Goal: Information Seeking & Learning: Learn about a topic

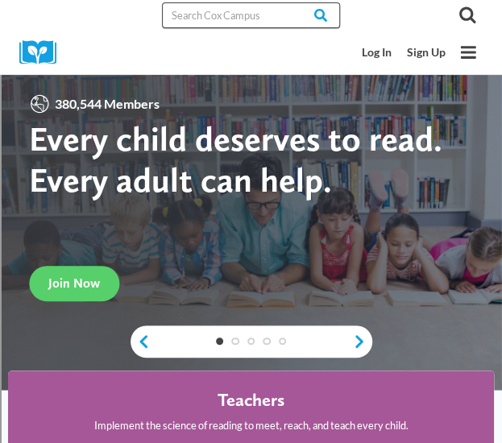
click at [208, 9] on input "Search in https://coxcampus.org/" at bounding box center [251, 15] width 178 height 26
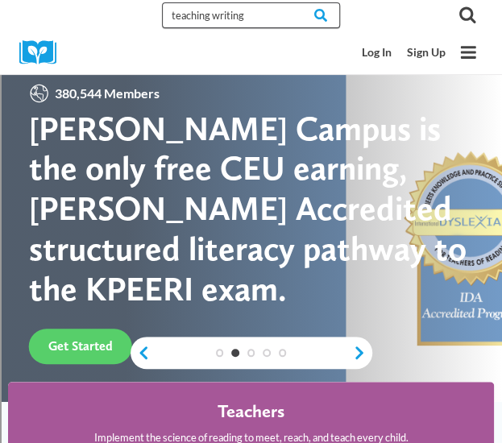
type input "teaching writing"
click at [277, 2] on input "Search" at bounding box center [308, 15] width 63 height 26
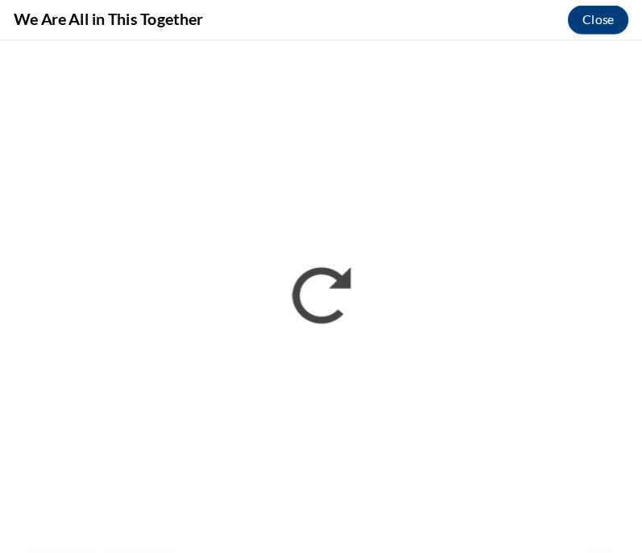
scroll to position [622, 0]
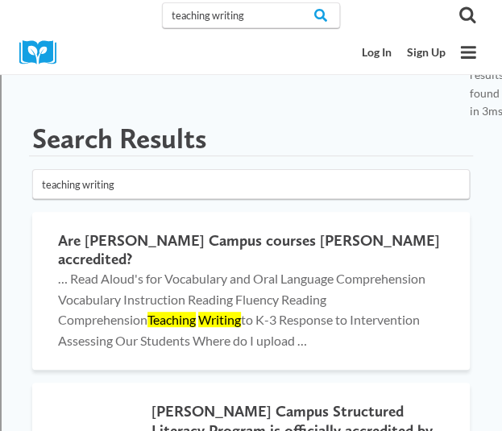
click at [177, 191] on input "teaching writing" at bounding box center [250, 184] width 437 height 30
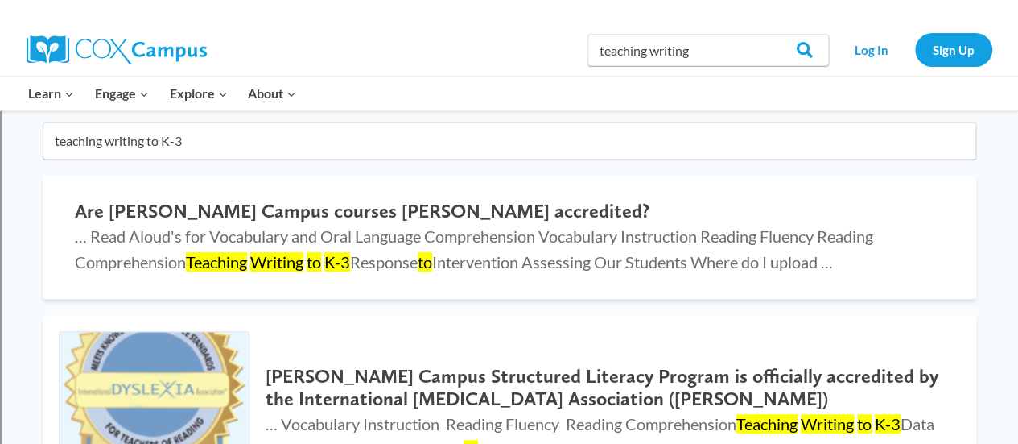
scroll to position [75, 0]
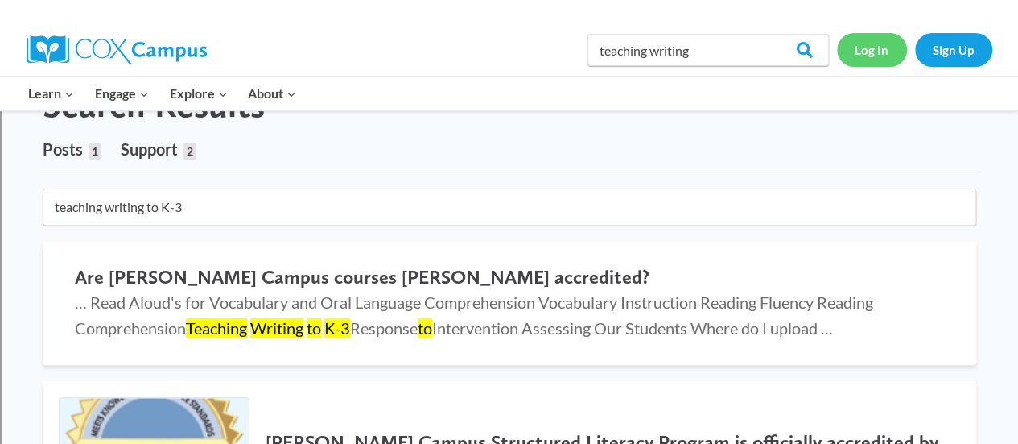
type input "teaching writing to K-3"
click at [501, 54] on link "Log In" at bounding box center [872, 49] width 70 height 33
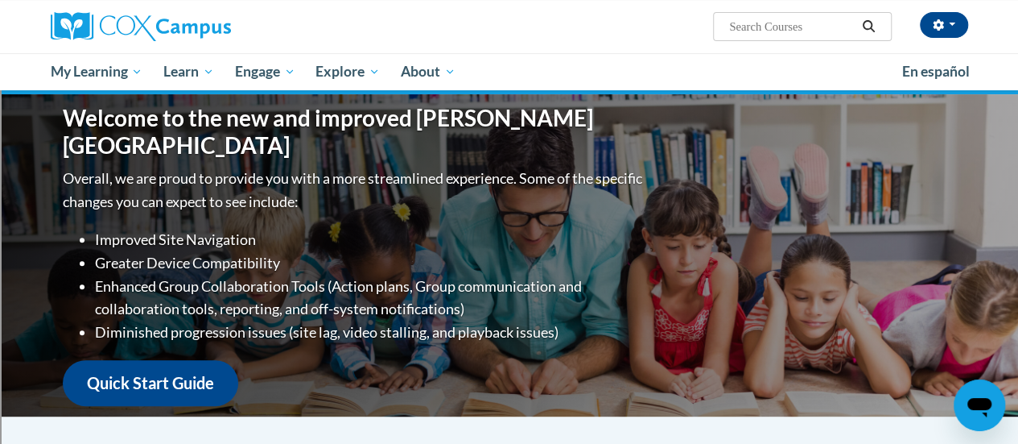
scroll to position [148, 0]
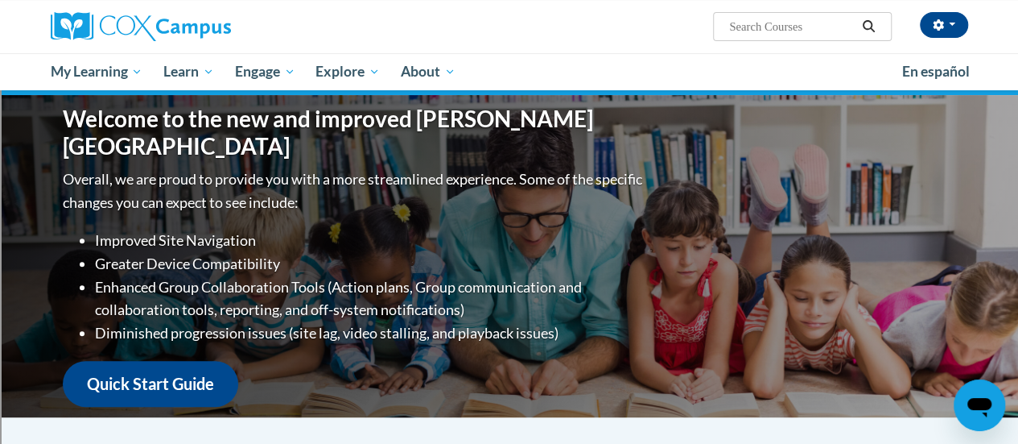
click at [797, 25] on input "Search..." at bounding box center [792, 26] width 129 height 19
type input "teaching writing"
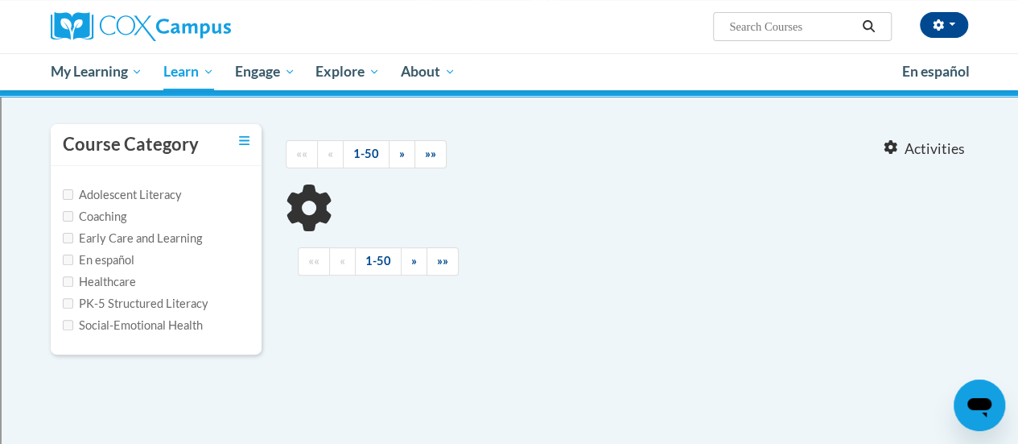
type input "teaching writing"
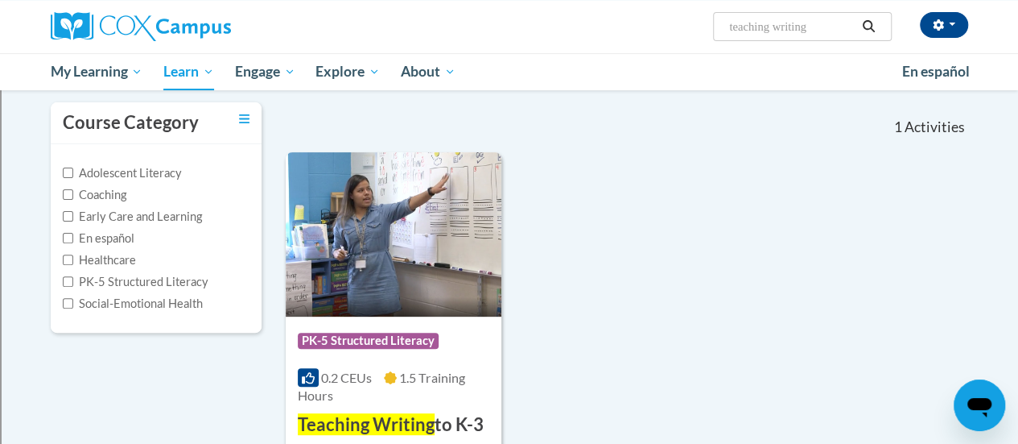
scroll to position [306, 0]
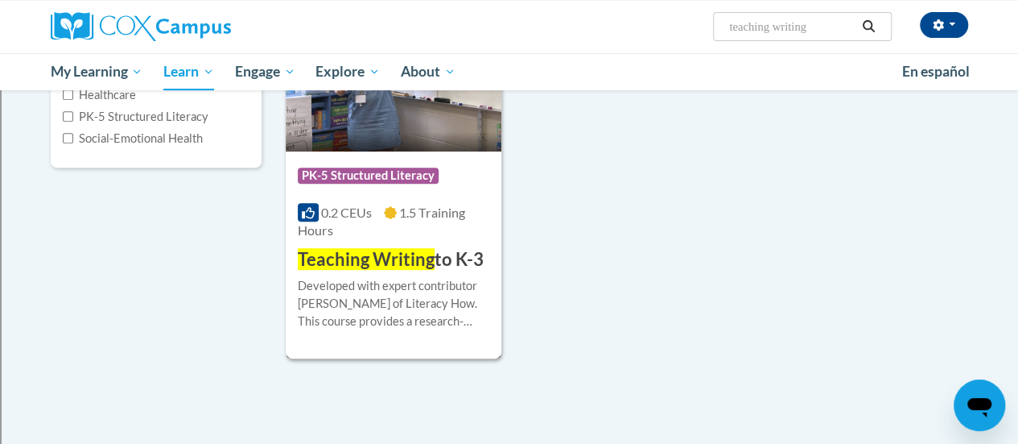
click at [469, 152] on div "Course Category: PK-5 Structured Literacy 0.2 CEUs 1.5 Training Hours COURSE Te…" at bounding box center [394, 211] width 216 height 121
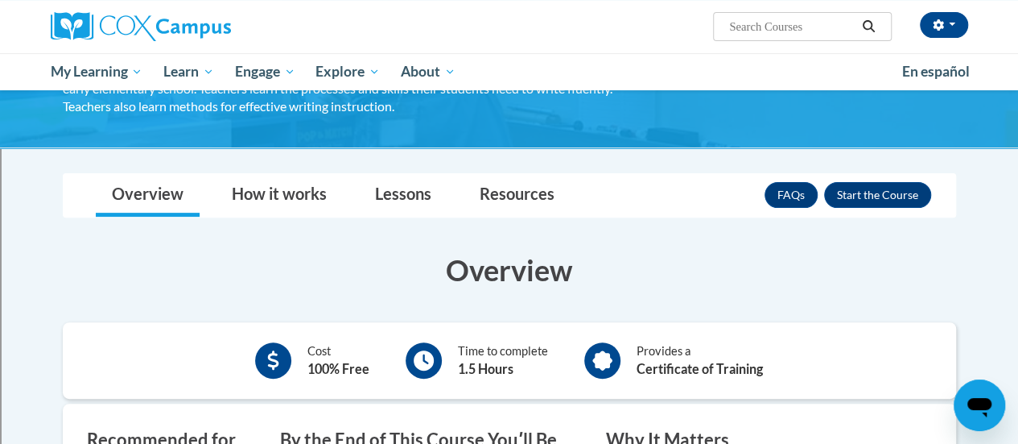
scroll to position [170, 0]
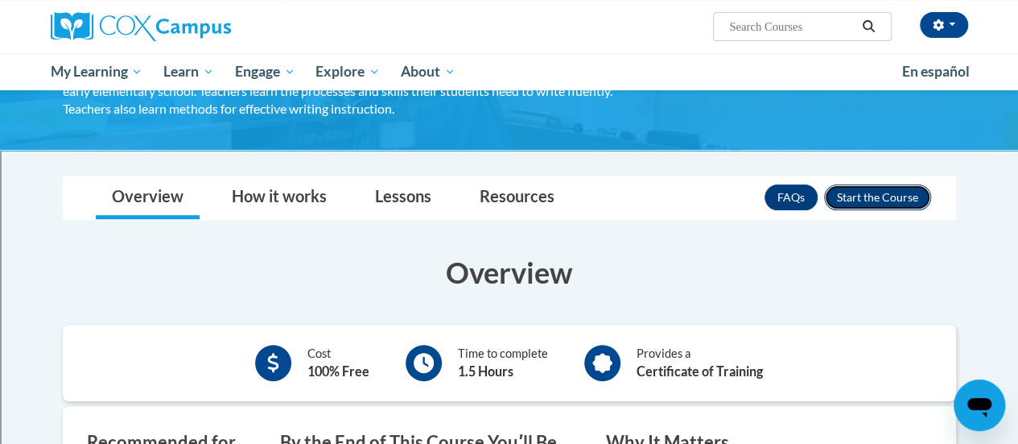
click at [900, 194] on button "Enroll" at bounding box center [877, 197] width 107 height 26
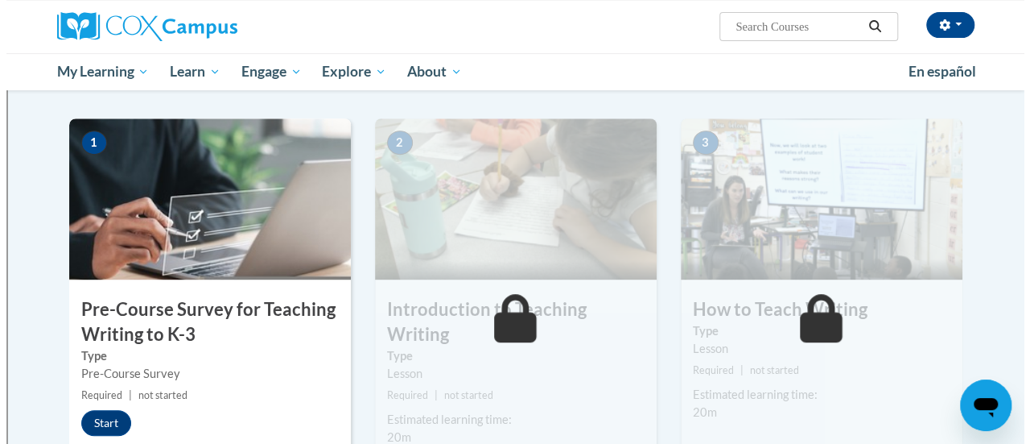
scroll to position [303, 0]
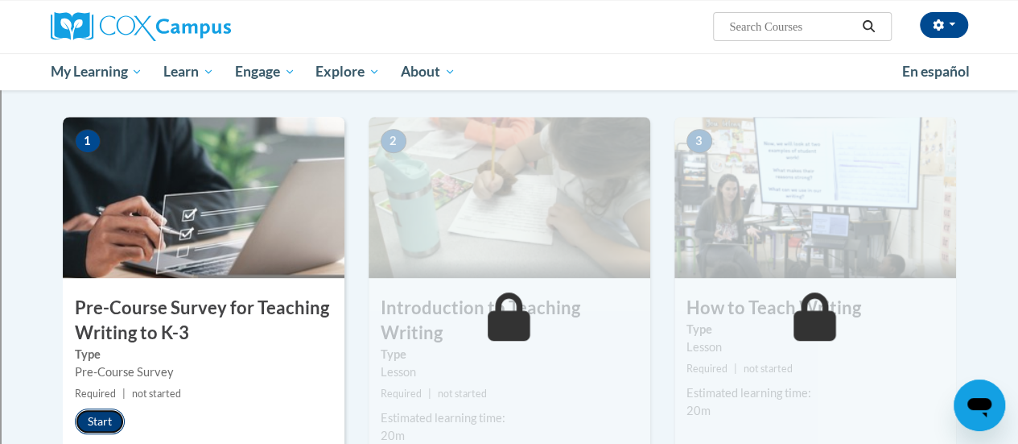
click at [105, 419] on button "Start" at bounding box center [100, 421] width 50 height 26
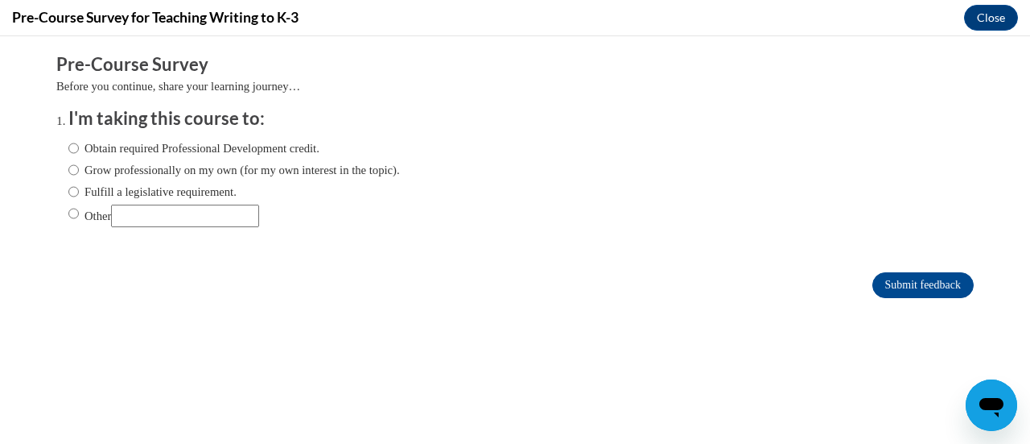
scroll to position [0, 0]
click at [68, 151] on input "Obtain required Professional Development credit." at bounding box center [73, 148] width 10 height 18
radio input "true"
click at [894, 286] on input "Submit feedback" at bounding box center [923, 285] width 101 height 26
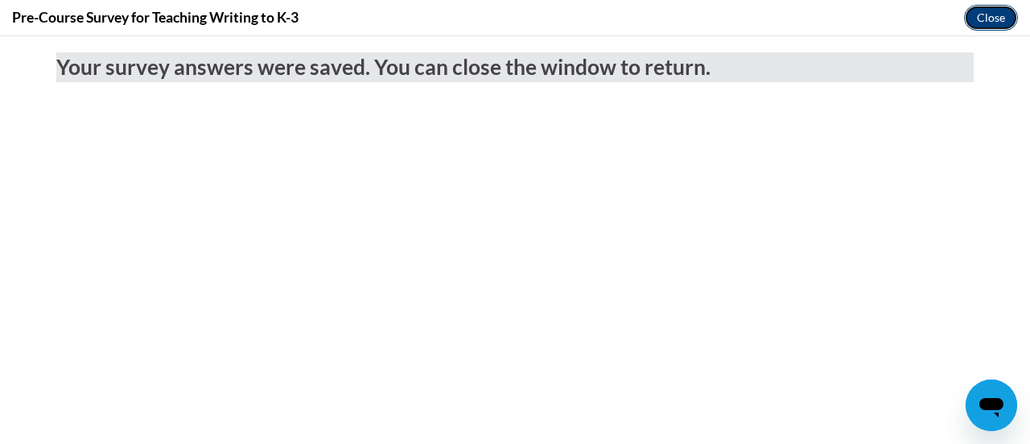
click at [993, 22] on button "Close" at bounding box center [991, 18] width 54 height 26
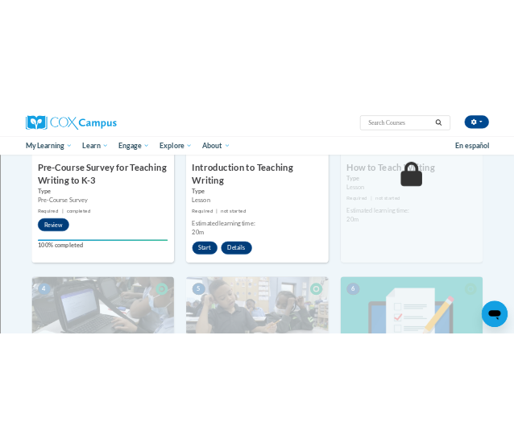
scroll to position [498, 0]
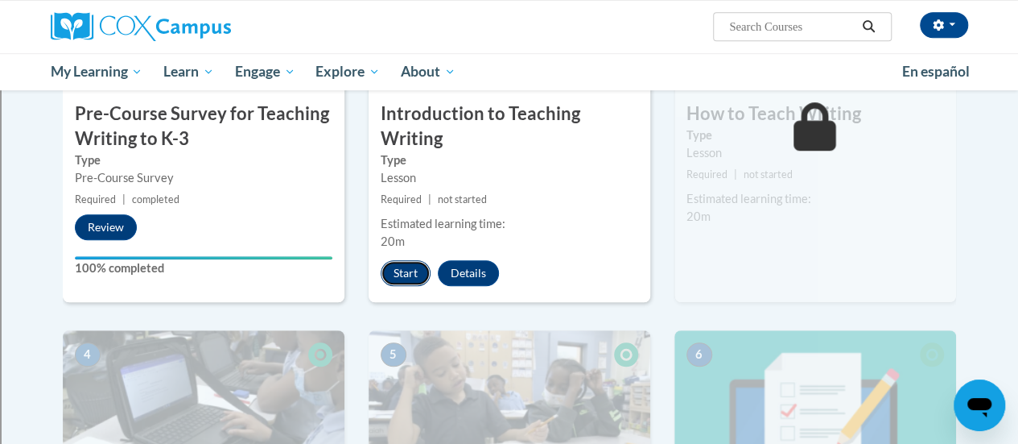
click at [402, 278] on button "Start" at bounding box center [406, 273] width 50 height 26
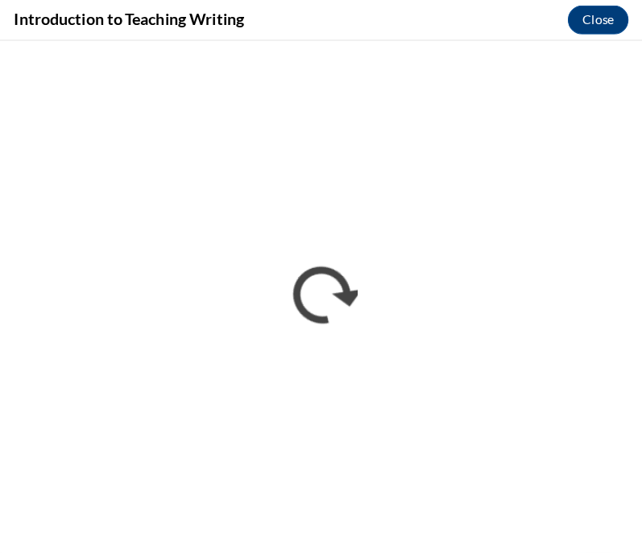
scroll to position [497, 0]
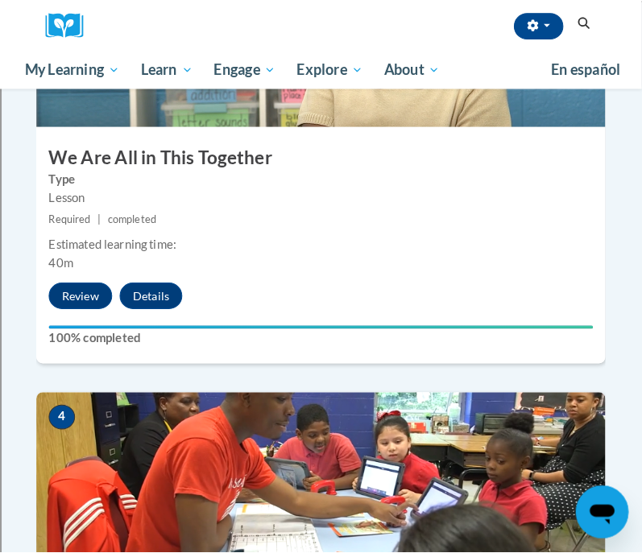
scroll to position [1511, 0]
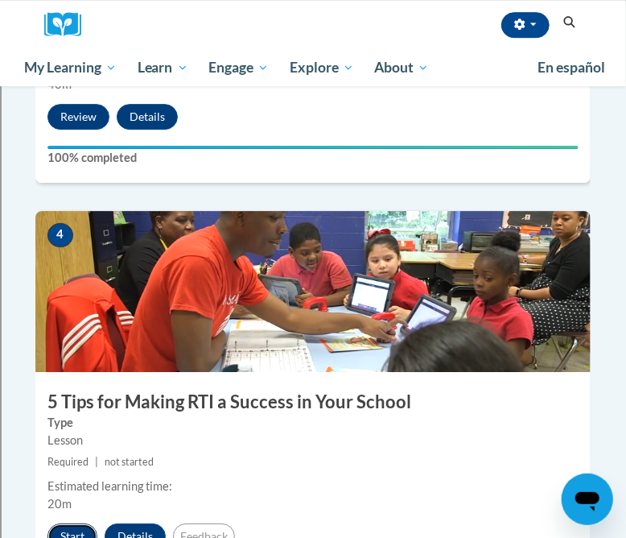
click at [77, 523] on button "Start" at bounding box center [72, 536] width 50 height 26
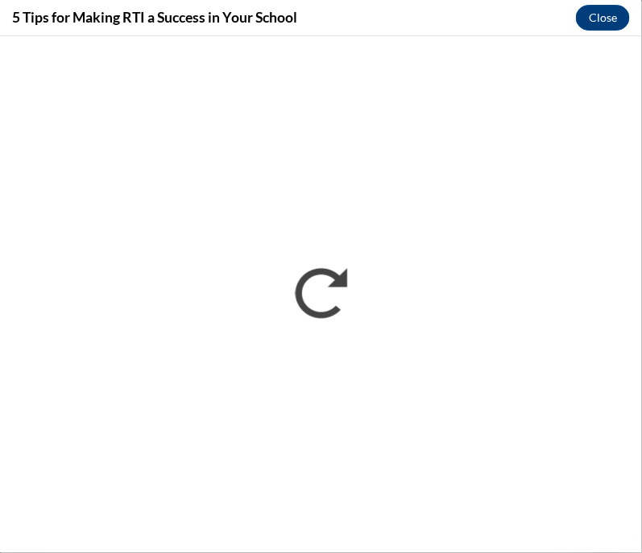
scroll to position [0, 0]
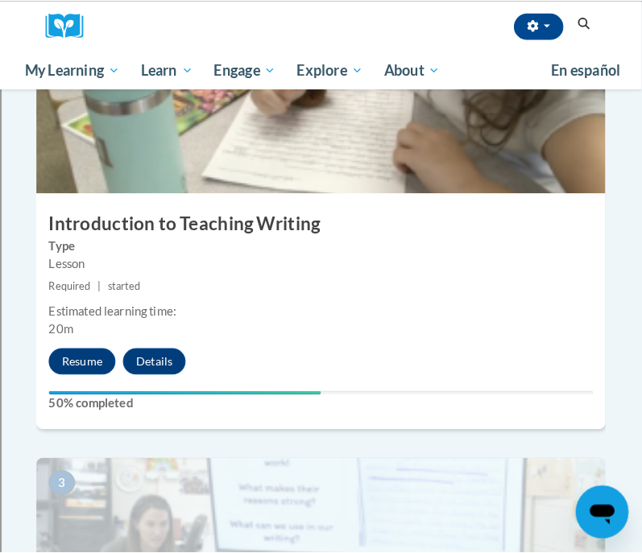
scroll to position [857, 0]
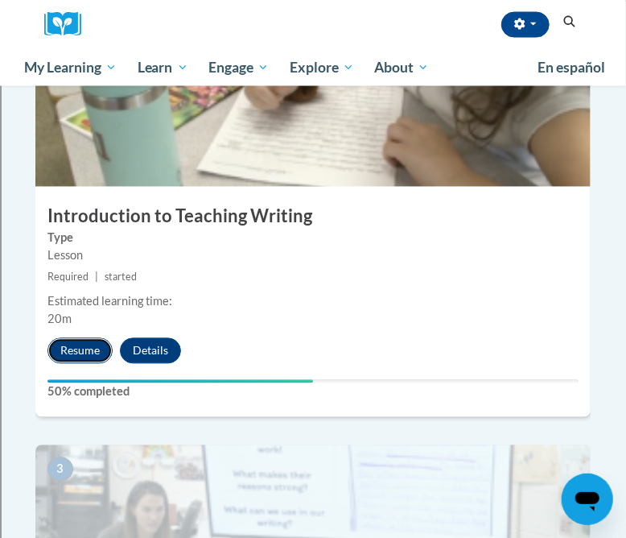
click at [64, 338] on button "Resume" at bounding box center [79, 351] width 65 height 26
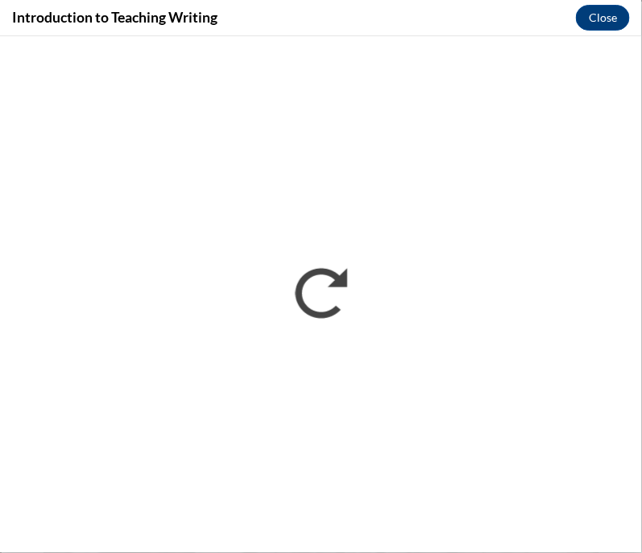
scroll to position [0, 0]
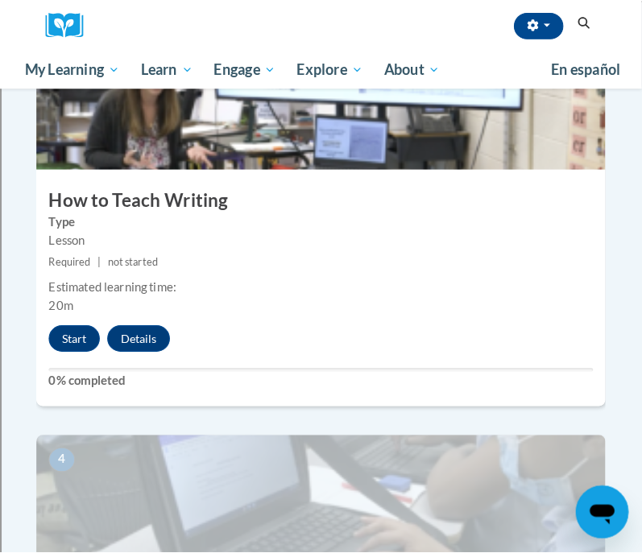
scroll to position [1299, 0]
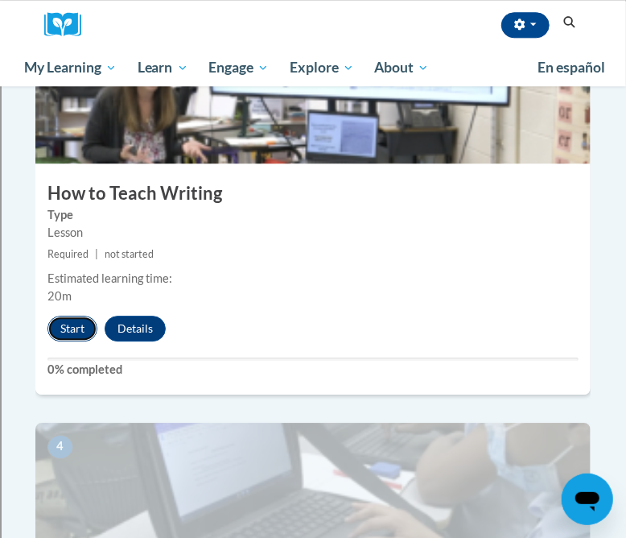
click at [66, 316] on button "Start" at bounding box center [72, 329] width 50 height 26
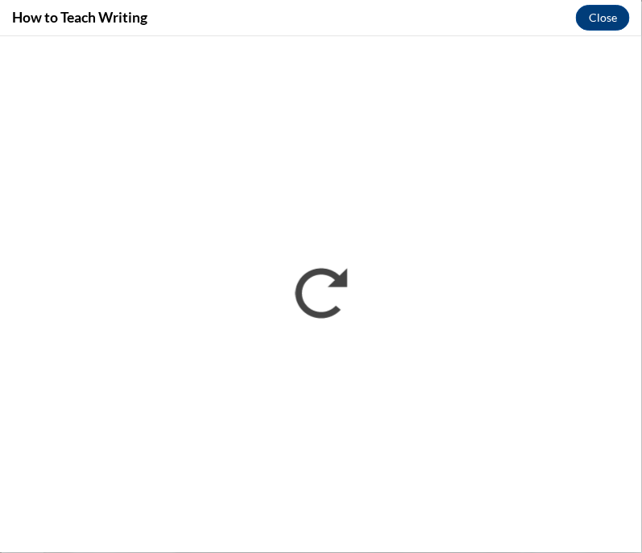
scroll to position [1039, 0]
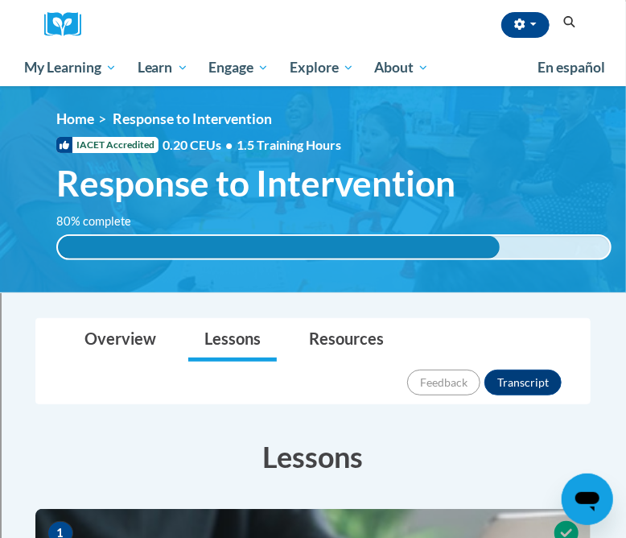
click at [559, 436] on h3 "Lessons" at bounding box center [312, 456] width 555 height 40
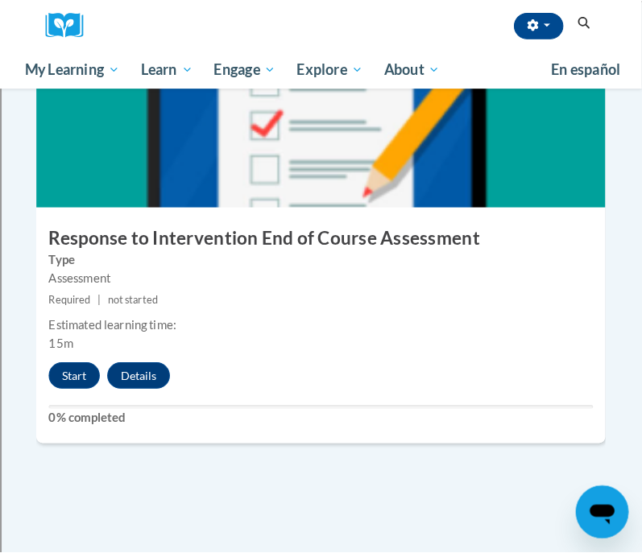
scroll to position [2108, 0]
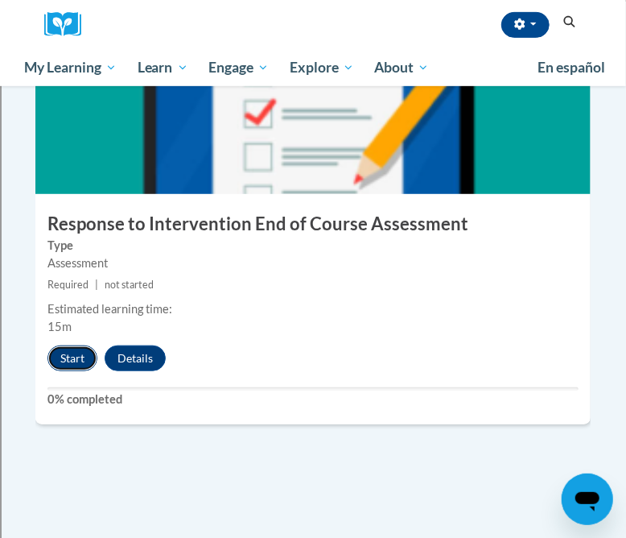
click at [68, 345] on button "Start" at bounding box center [72, 358] width 50 height 26
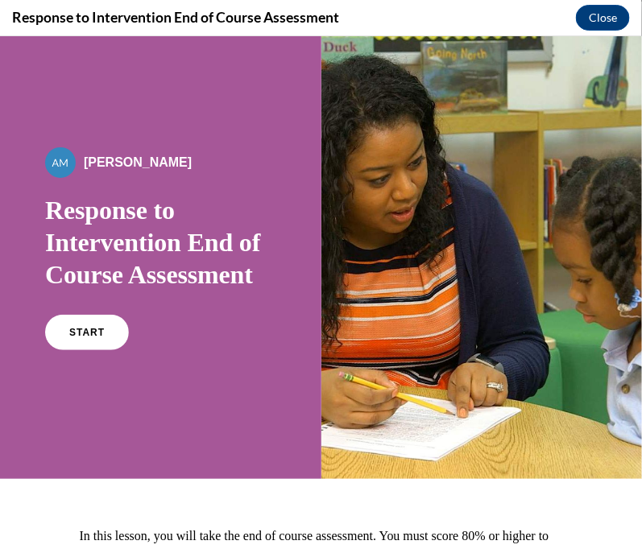
scroll to position [151, 0]
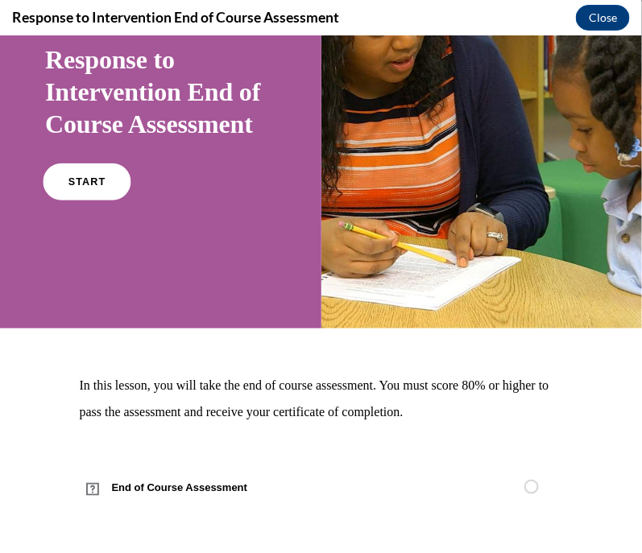
click at [92, 181] on span "START" at bounding box center [86, 181] width 37 height 12
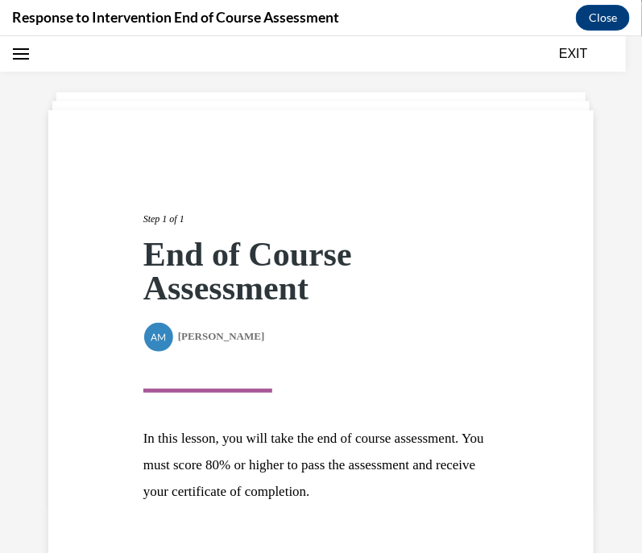
scroll to position [160, 0]
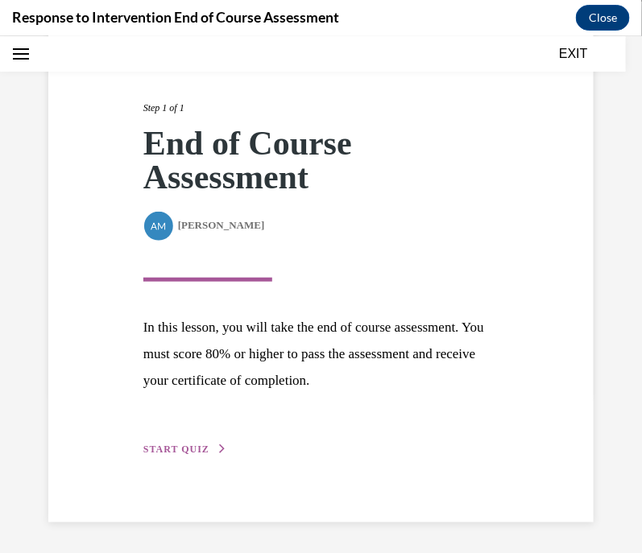
click at [184, 449] on span "START QUIZ" at bounding box center [176, 448] width 66 height 11
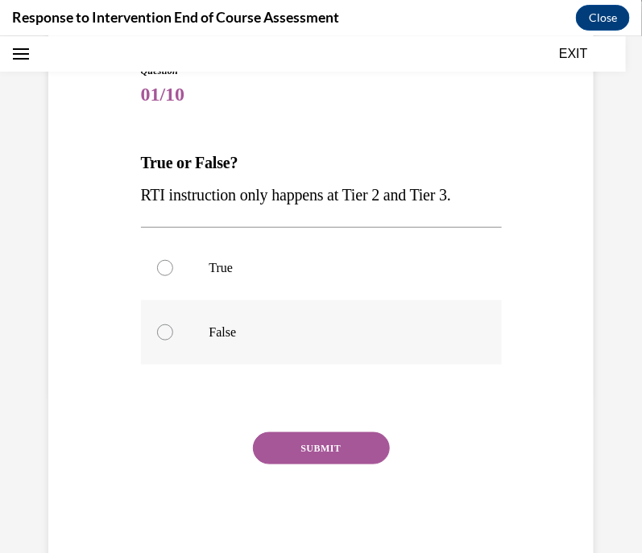
click at [193, 331] on label "False" at bounding box center [321, 331] width 361 height 64
click at [173, 331] on input "False" at bounding box center [165, 332] width 16 height 16
radio input "true"
click at [316, 444] on button "SUBMIT" at bounding box center [321, 447] width 137 height 32
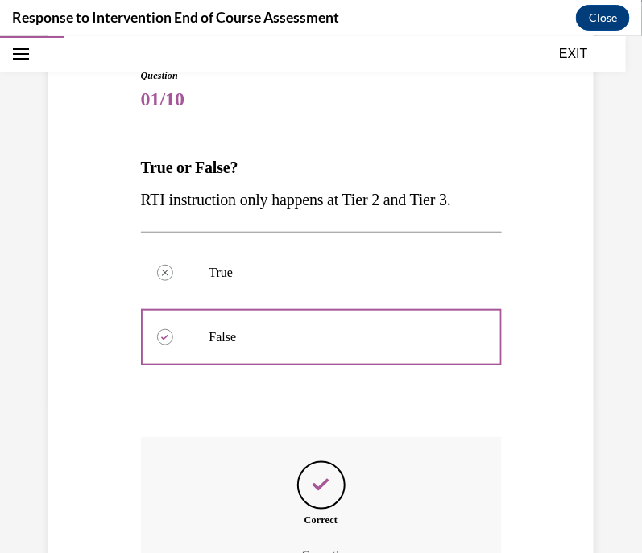
scroll to position [333, 0]
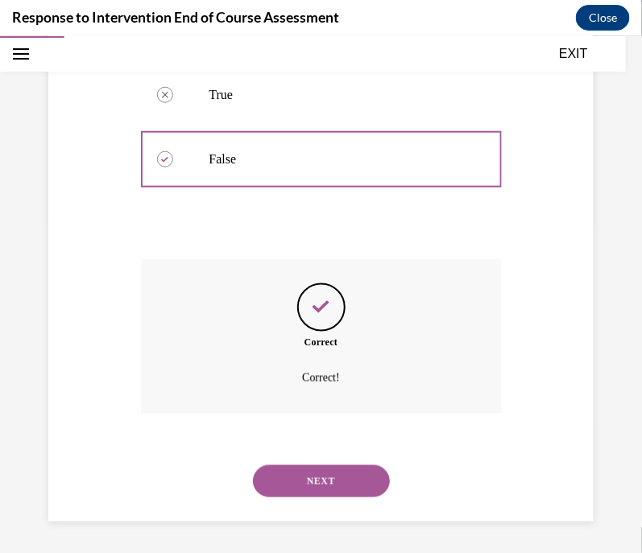
click at [312, 480] on button "NEXT" at bounding box center [321, 481] width 137 height 32
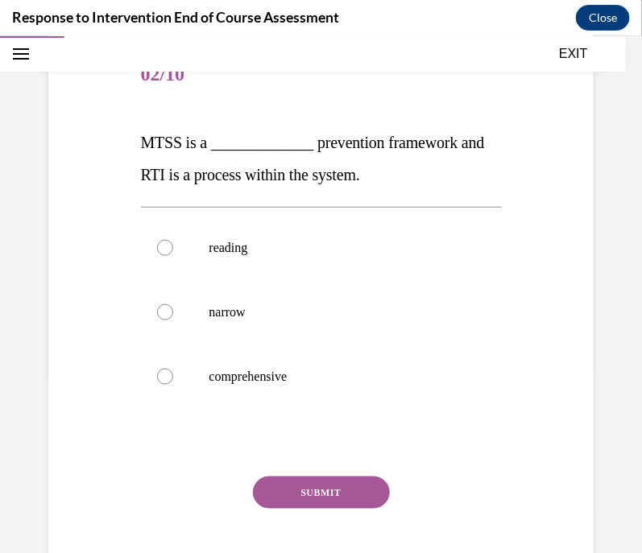
scroll to position [180, 0]
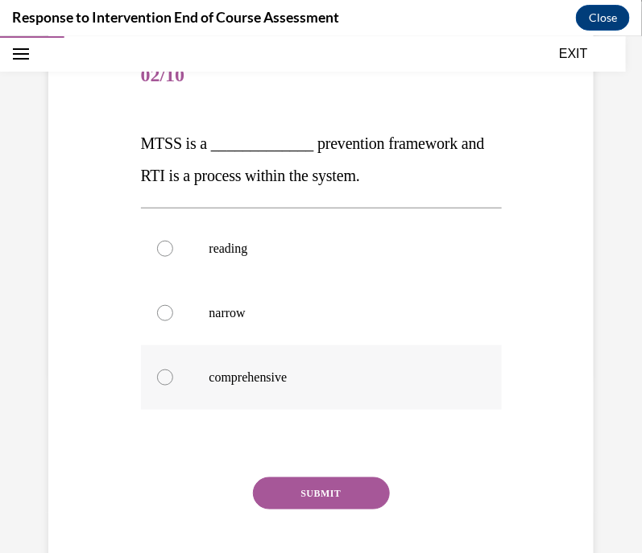
click at [280, 387] on label "comprehensive" at bounding box center [321, 377] width 361 height 64
click at [173, 385] on input "comprehensive" at bounding box center [165, 377] width 16 height 16
radio input "true"
click at [310, 489] on button "SUBMIT" at bounding box center [321, 493] width 137 height 32
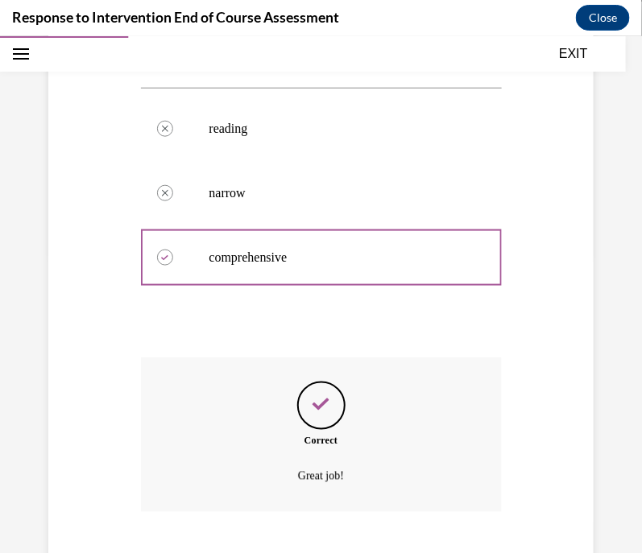
scroll to position [398, 0]
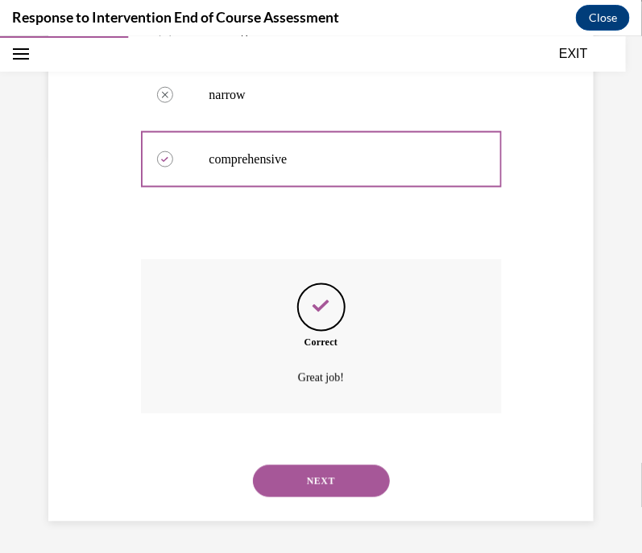
click at [320, 478] on button "NEXT" at bounding box center [321, 481] width 137 height 32
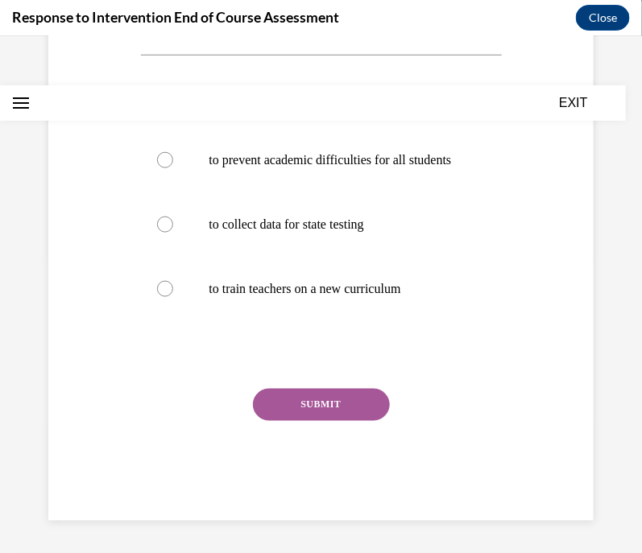
scroll to position [0, 0]
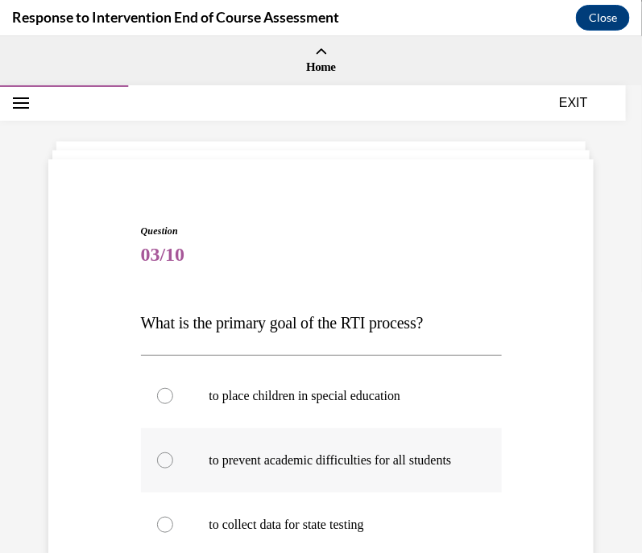
click at [237, 465] on p "to prevent academic difficulties for all students" at bounding box center [335, 460] width 252 height 16
click at [173, 465] on input "to prevent academic difficulties for all students" at bounding box center [165, 460] width 16 height 16
radio input "true"
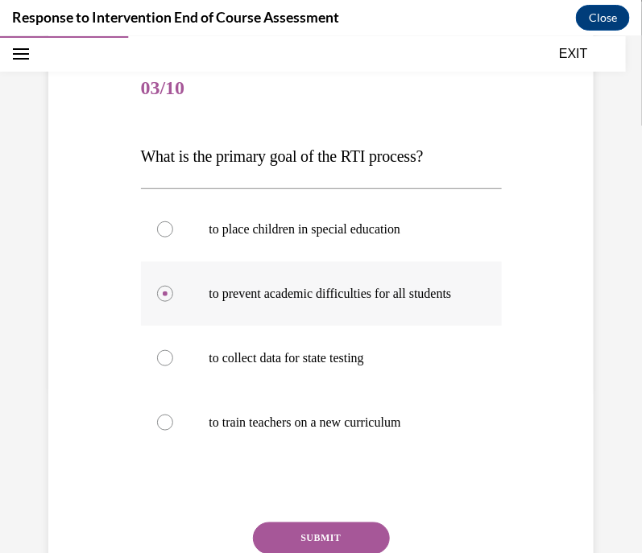
scroll to position [204, 0]
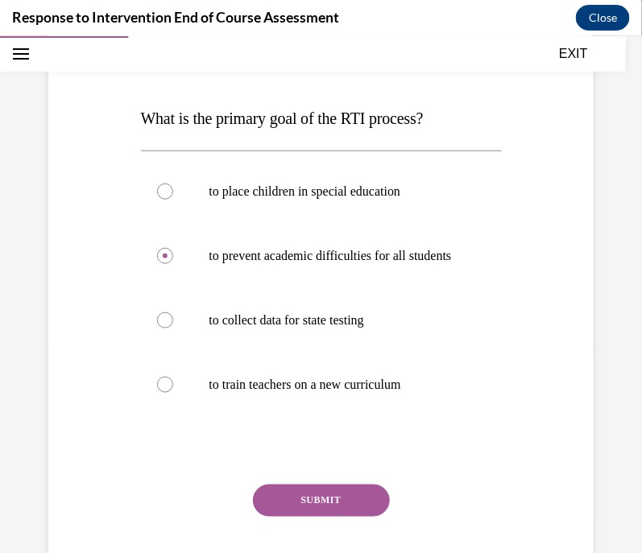
click at [303, 516] on button "SUBMIT" at bounding box center [321, 500] width 137 height 32
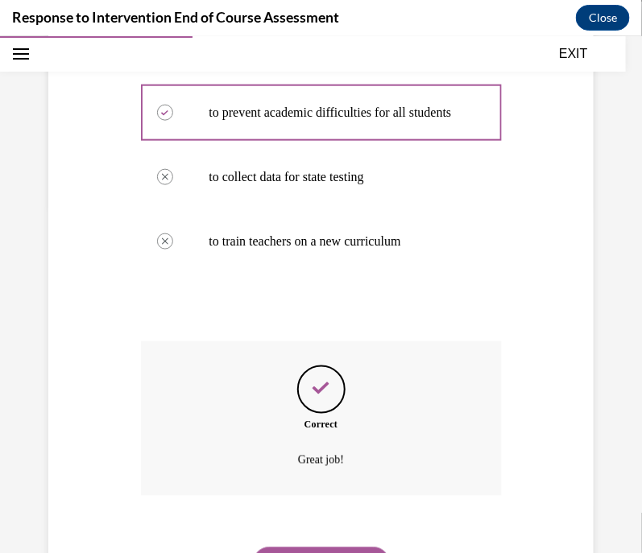
scroll to position [446, 0]
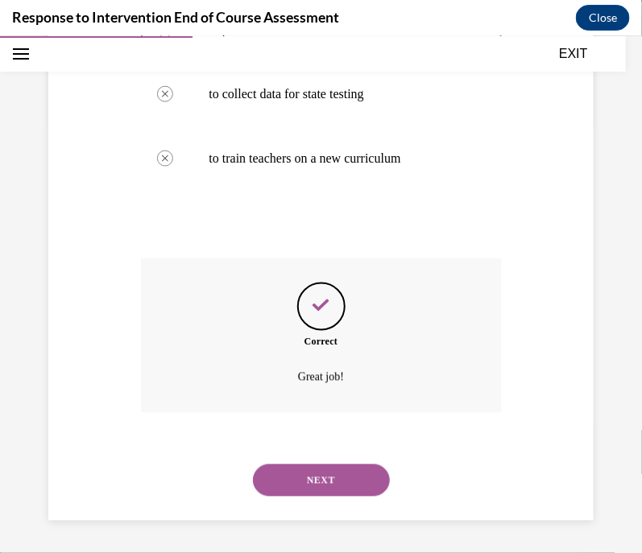
click at [305, 475] on button "NEXT" at bounding box center [321, 480] width 137 height 32
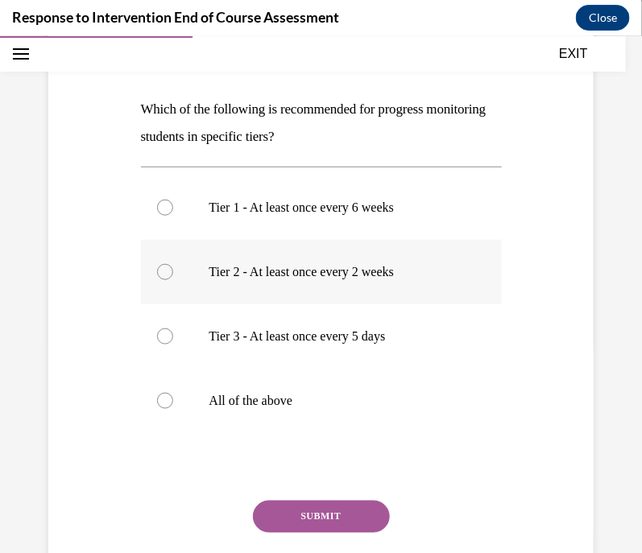
scroll to position [213, 0]
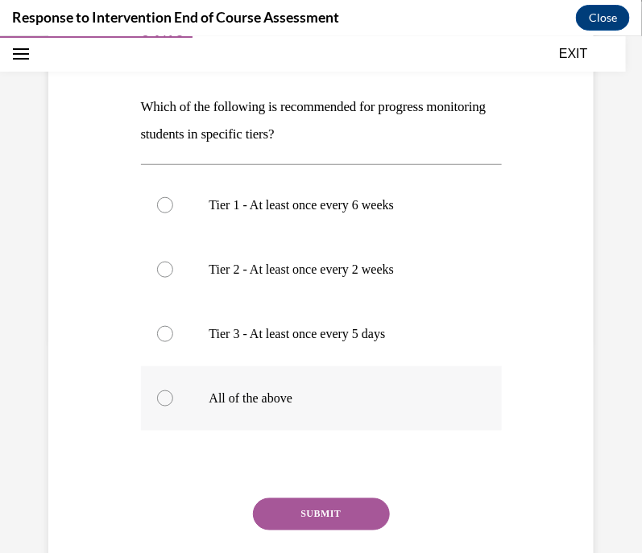
click at [159, 415] on label "All of the above" at bounding box center [321, 397] width 361 height 64
click at [159, 406] on input "All of the above" at bounding box center [165, 398] width 16 height 16
radio input "true"
click at [308, 504] on button "SUBMIT" at bounding box center [321, 514] width 137 height 32
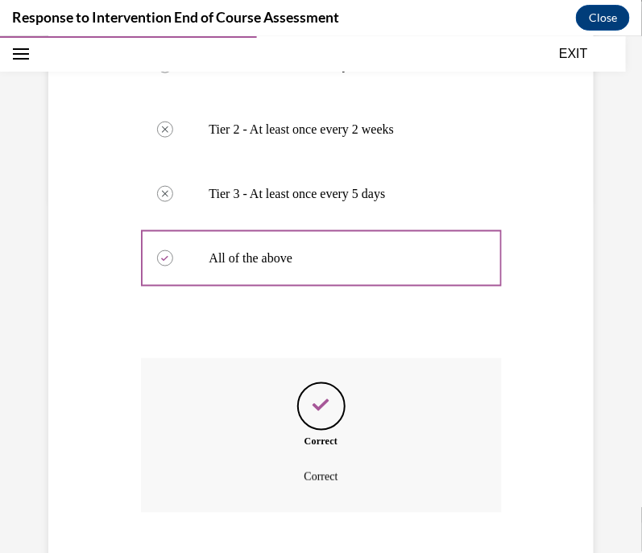
scroll to position [452, 0]
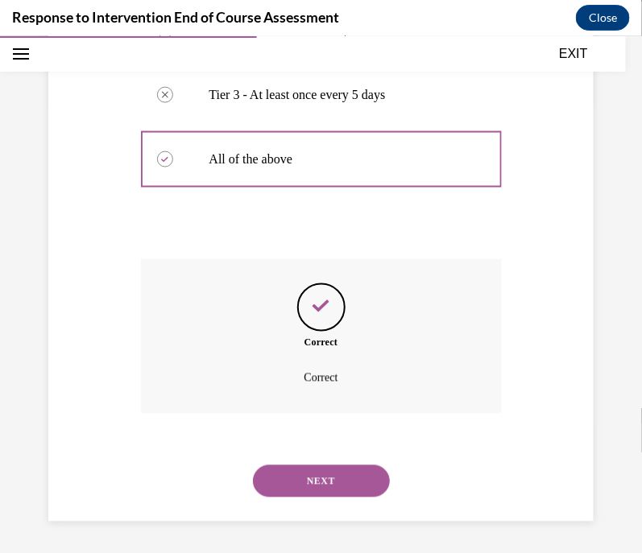
click at [323, 477] on button "NEXT" at bounding box center [321, 481] width 137 height 32
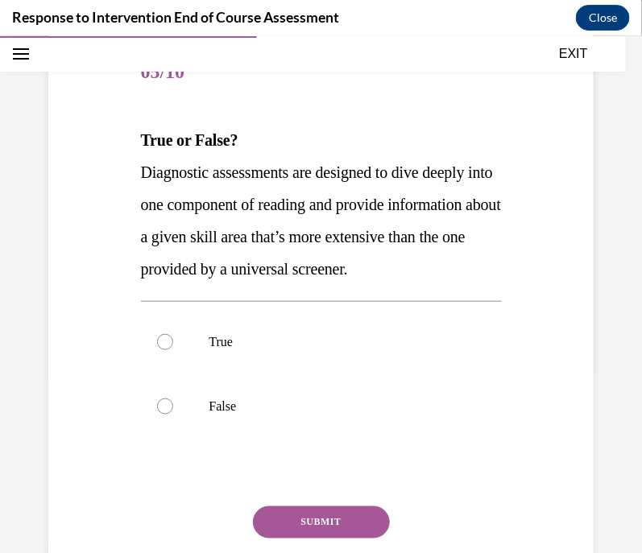
scroll to position [184, 0]
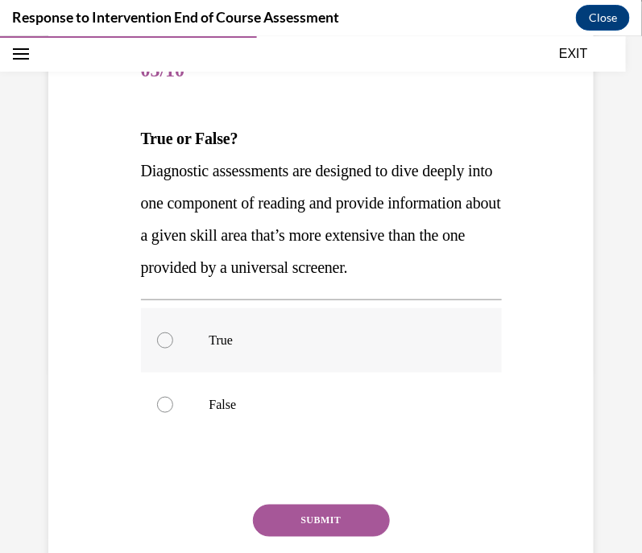
click at [318, 348] on p "True" at bounding box center [335, 340] width 252 height 16
click at [173, 348] on input "True" at bounding box center [165, 340] width 16 height 16
radio input "true"
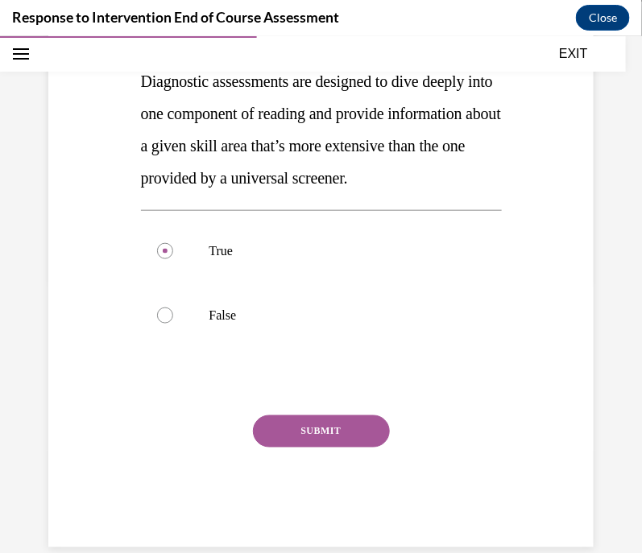
click at [331, 447] on button "SUBMIT" at bounding box center [321, 431] width 137 height 32
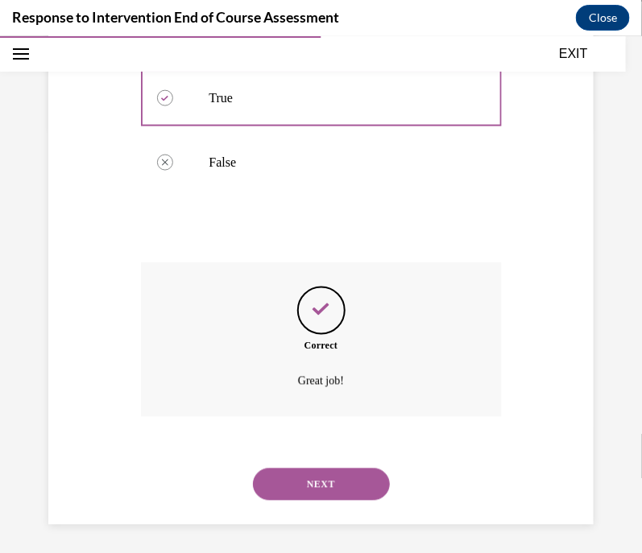
scroll to position [462, 0]
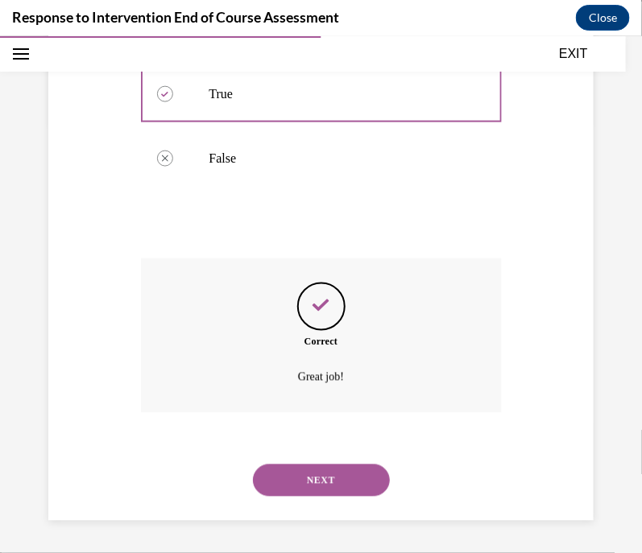
click at [342, 479] on button "NEXT" at bounding box center [321, 480] width 137 height 32
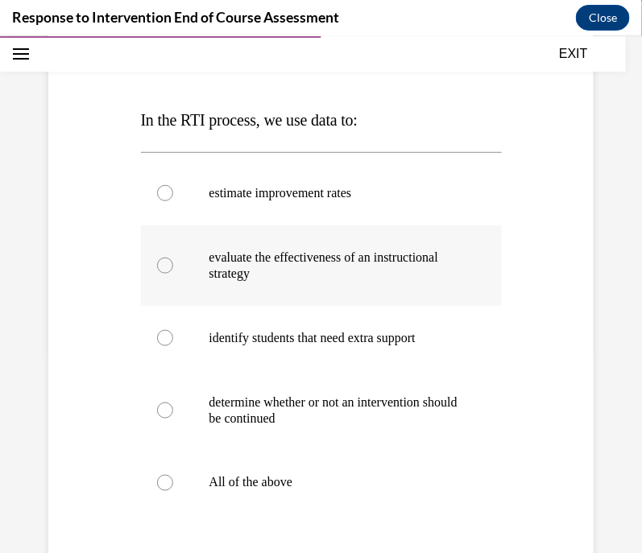
scroll to position [204, 0]
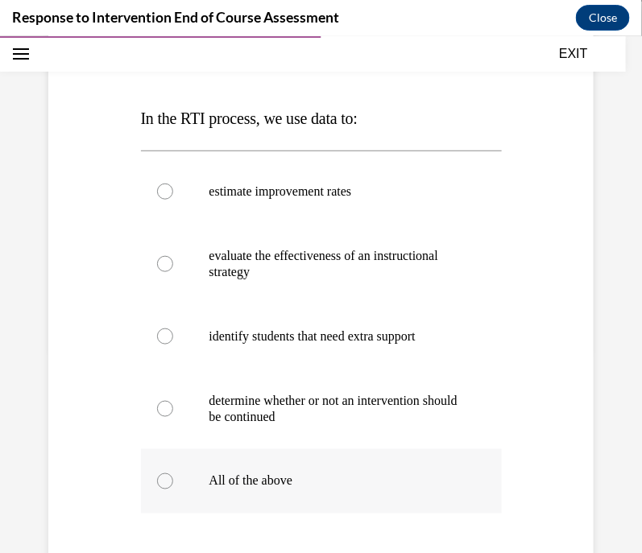
click at [298, 470] on label "All of the above" at bounding box center [321, 480] width 361 height 64
click at [173, 473] on input "All of the above" at bounding box center [165, 481] width 16 height 16
radio input "true"
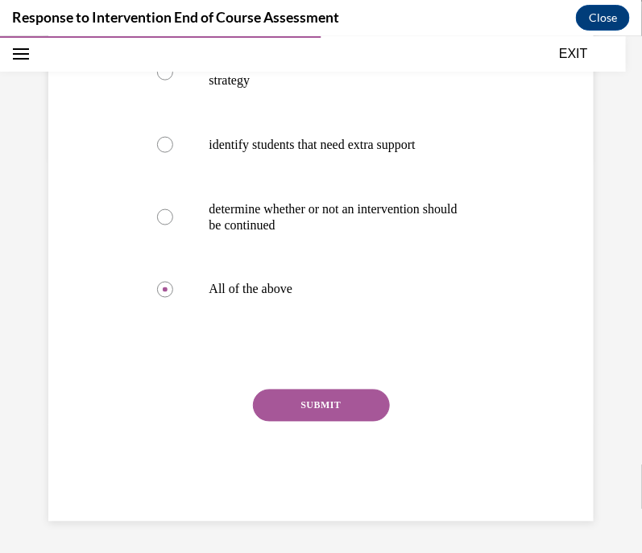
click at [327, 411] on button "SUBMIT" at bounding box center [321, 405] width 137 height 32
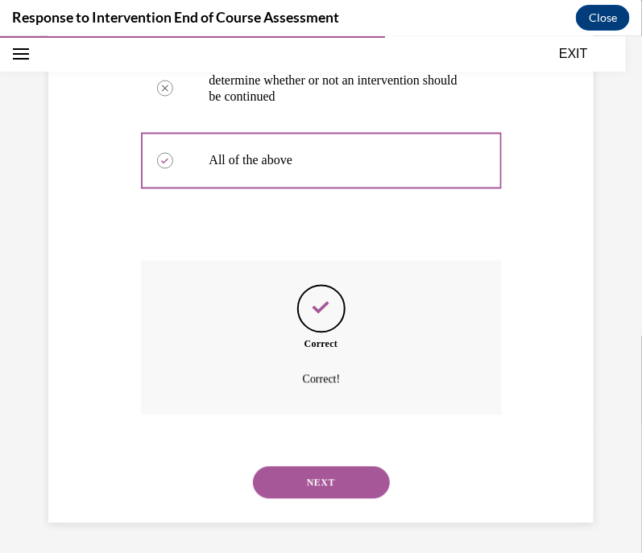
scroll to position [526, 0]
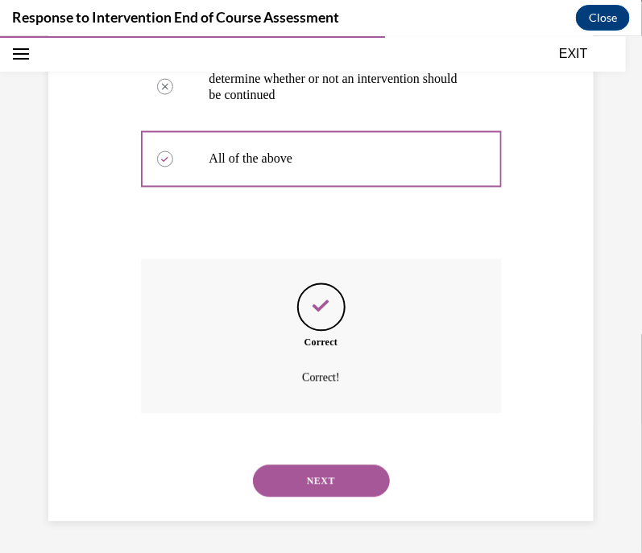
click at [351, 482] on button "NEXT" at bounding box center [321, 481] width 137 height 32
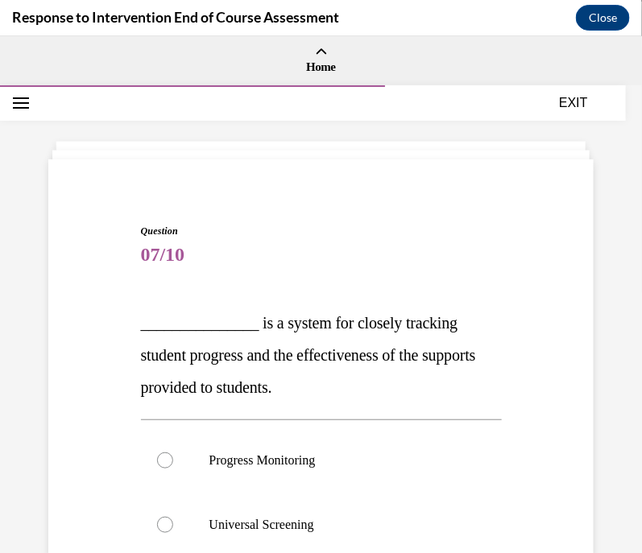
scroll to position [186, 0]
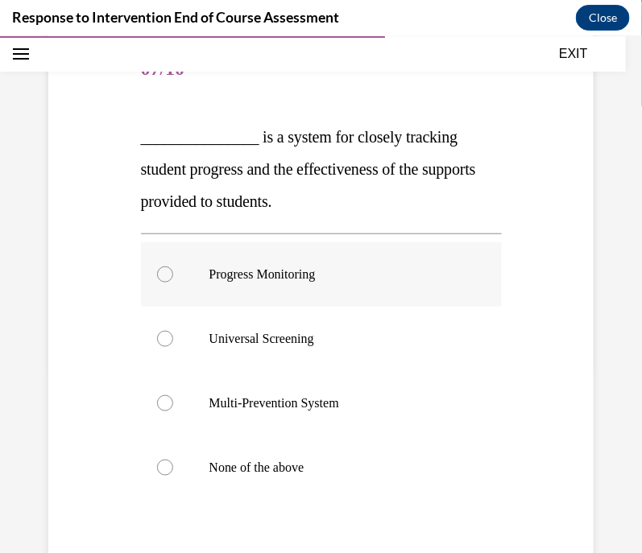
click at [316, 274] on p "Progress Monitoring" at bounding box center [335, 274] width 252 height 16
click at [173, 274] on input "Progress Monitoring" at bounding box center [165, 274] width 16 height 16
radio input "true"
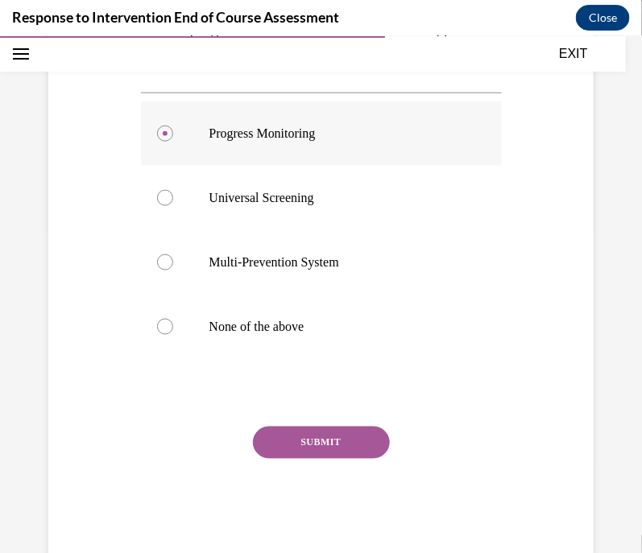
scroll to position [364, 0]
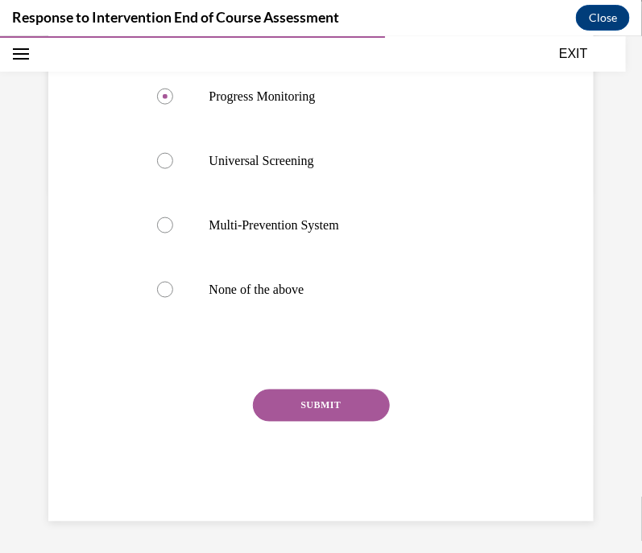
click at [338, 394] on button "SUBMIT" at bounding box center [321, 405] width 137 height 32
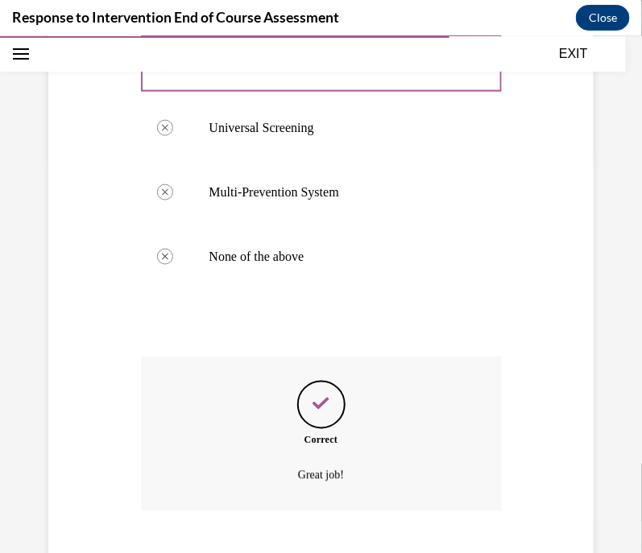
scroll to position [494, 0]
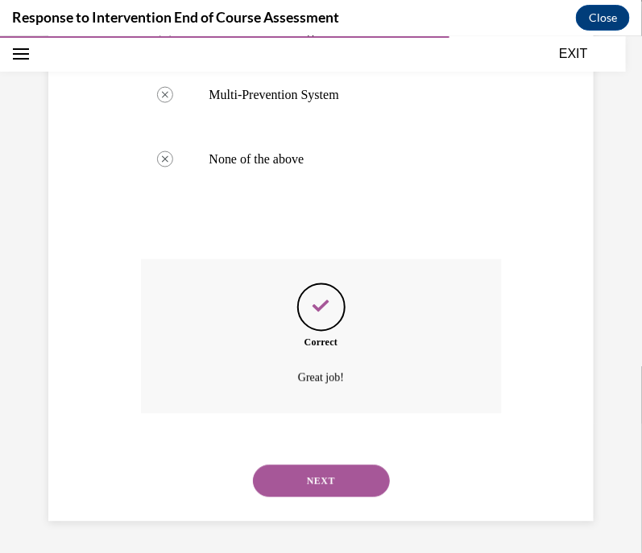
click at [314, 475] on button "NEXT" at bounding box center [321, 481] width 137 height 32
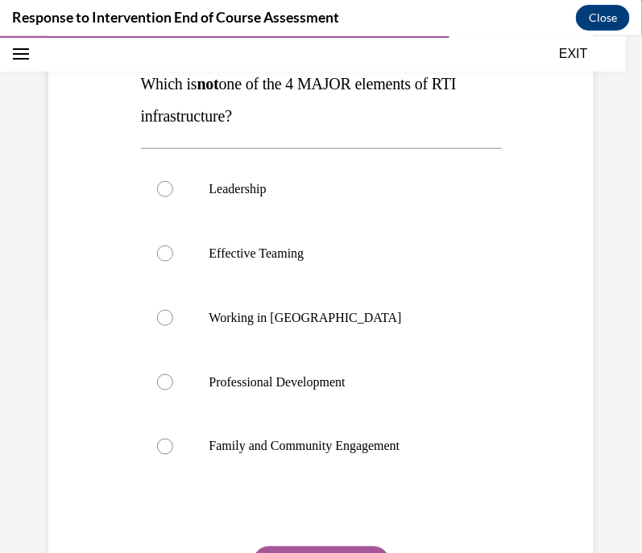
scroll to position [242, 0]
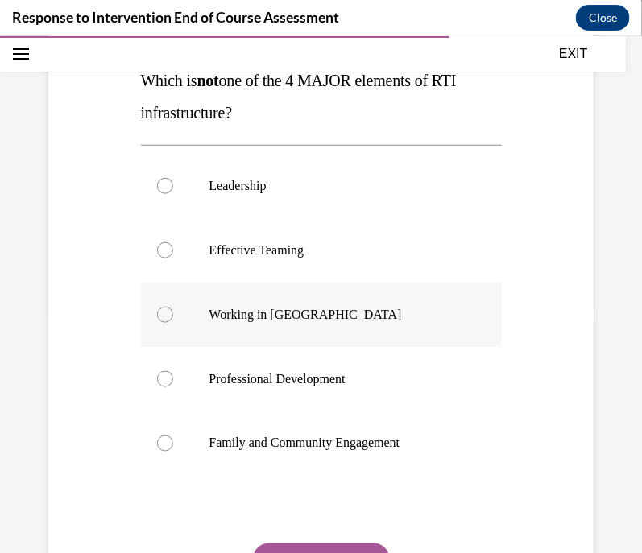
click at [278, 303] on label "Working in Silos" at bounding box center [321, 314] width 361 height 64
click at [173, 306] on input "Working in Silos" at bounding box center [165, 314] width 16 height 16
radio input "true"
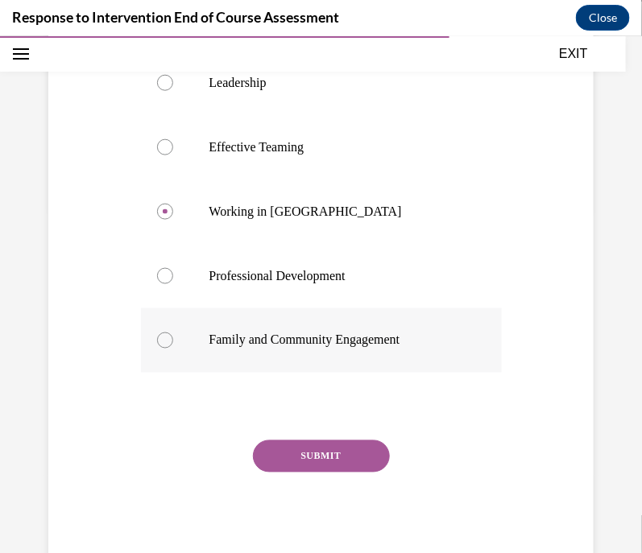
scroll to position [364, 0]
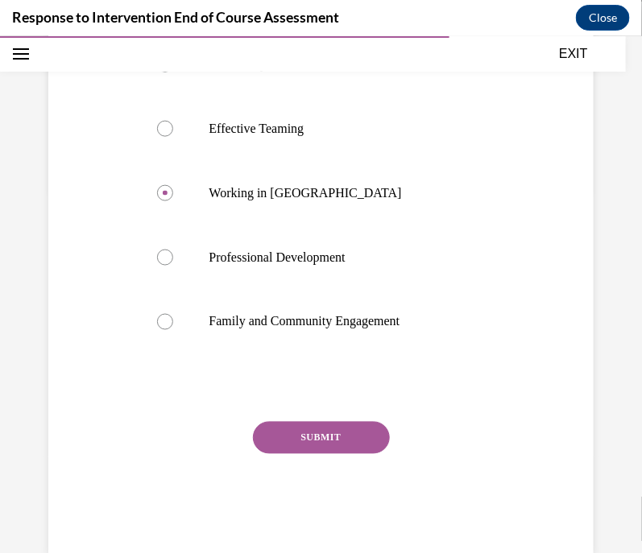
click at [357, 436] on button "SUBMIT" at bounding box center [321, 437] width 137 height 32
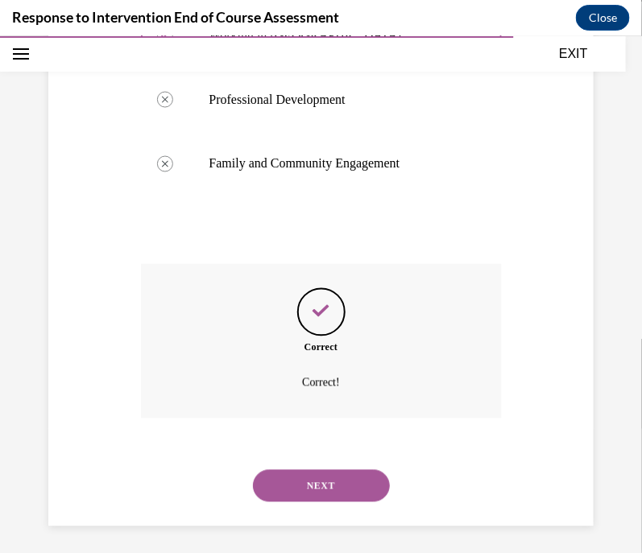
scroll to position [526, 0]
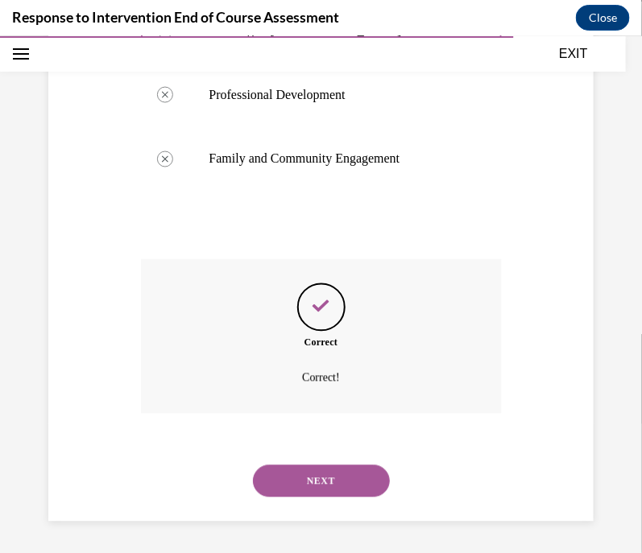
click at [337, 476] on button "NEXT" at bounding box center [321, 481] width 137 height 32
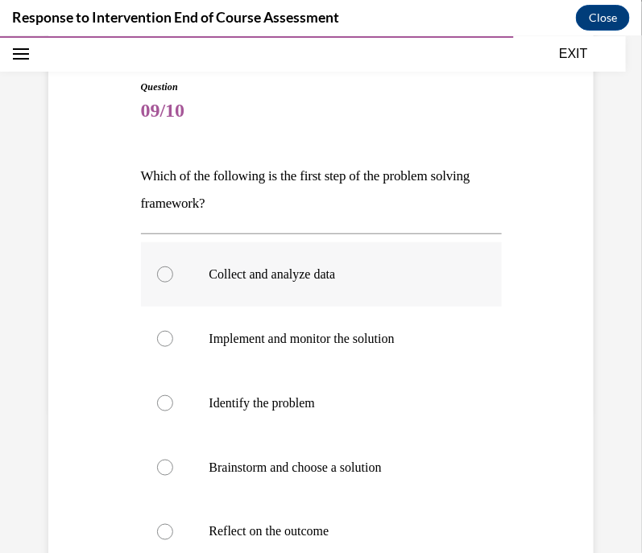
scroll to position [146, 0]
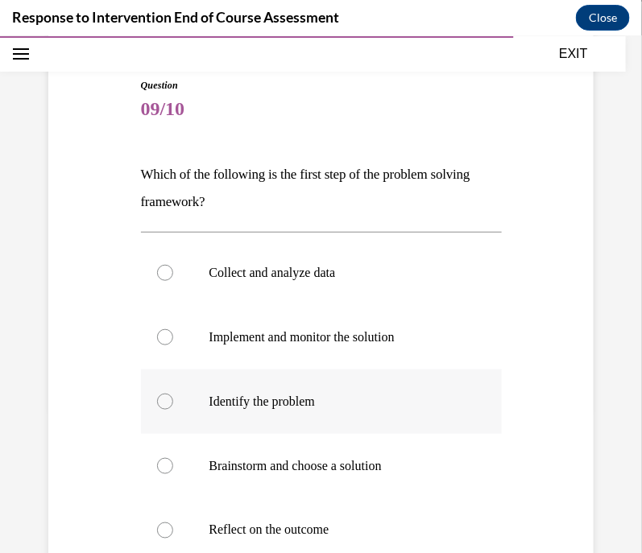
click at [291, 393] on p "Identify the problem" at bounding box center [335, 401] width 252 height 16
click at [173, 393] on input "Identify the problem" at bounding box center [165, 401] width 16 height 16
radio input "true"
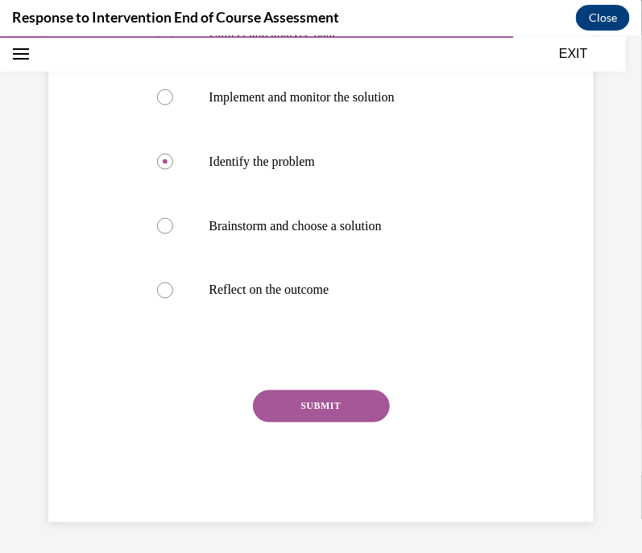
click at [349, 403] on button "SUBMIT" at bounding box center [321, 406] width 137 height 32
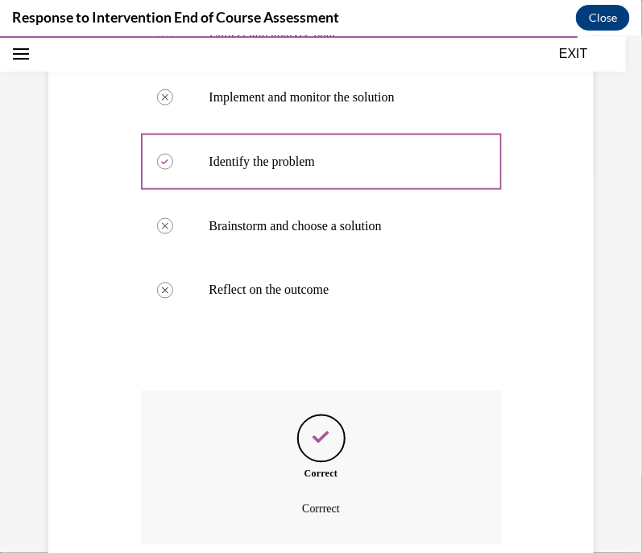
scroll to position [517, 0]
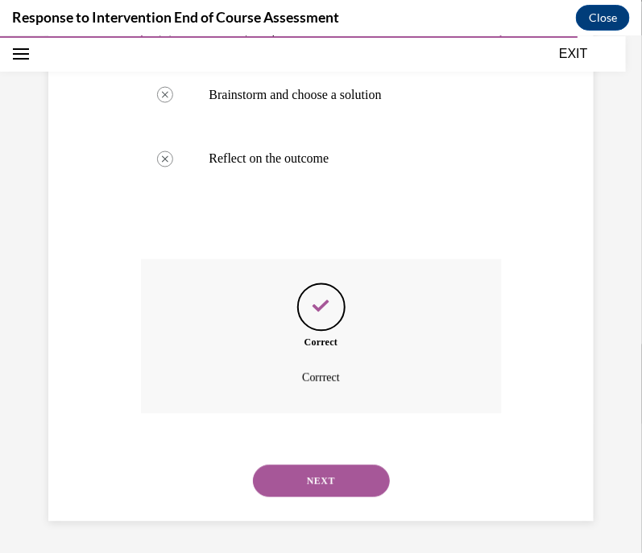
click at [354, 484] on button "NEXT" at bounding box center [321, 481] width 137 height 32
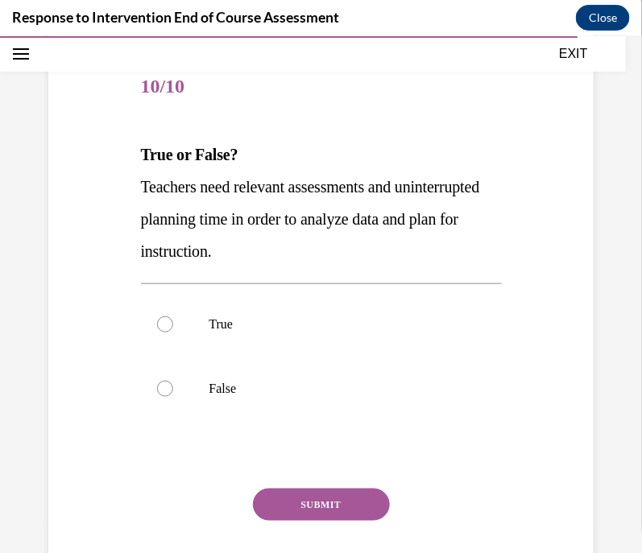
scroll to position [168, 0]
click at [290, 308] on label "True" at bounding box center [321, 323] width 361 height 64
click at [173, 316] on input "True" at bounding box center [165, 324] width 16 height 16
radio input "true"
click at [364, 500] on button "SUBMIT" at bounding box center [321, 504] width 137 height 32
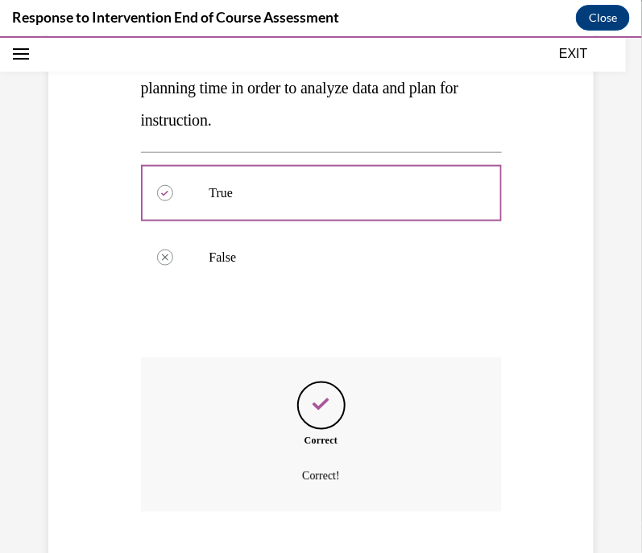
scroll to position [398, 0]
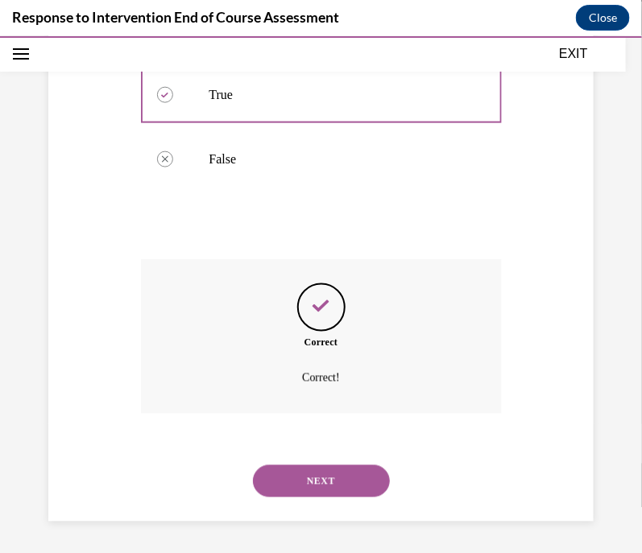
click at [343, 473] on button "NEXT" at bounding box center [321, 481] width 137 height 32
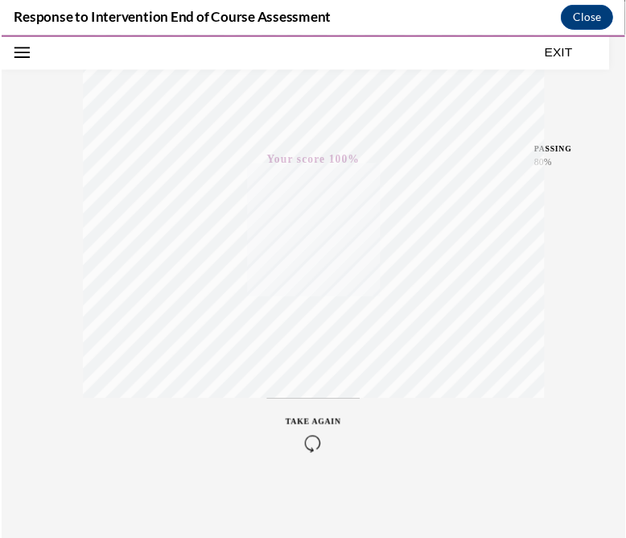
scroll to position [0, 0]
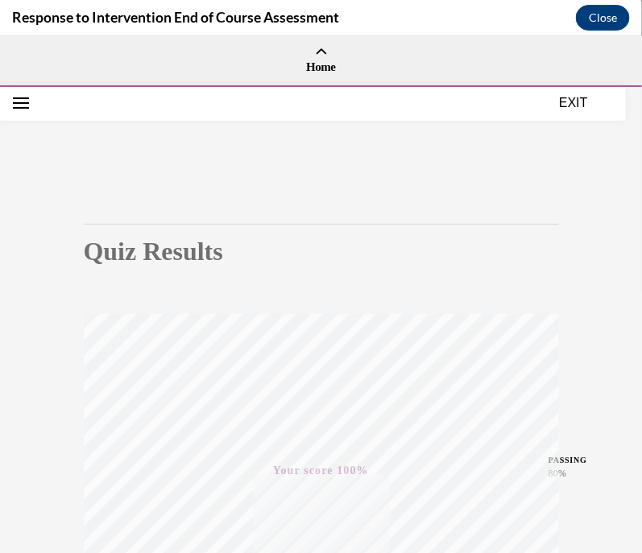
click at [572, 97] on button "EXIT" at bounding box center [573, 102] width 97 height 19
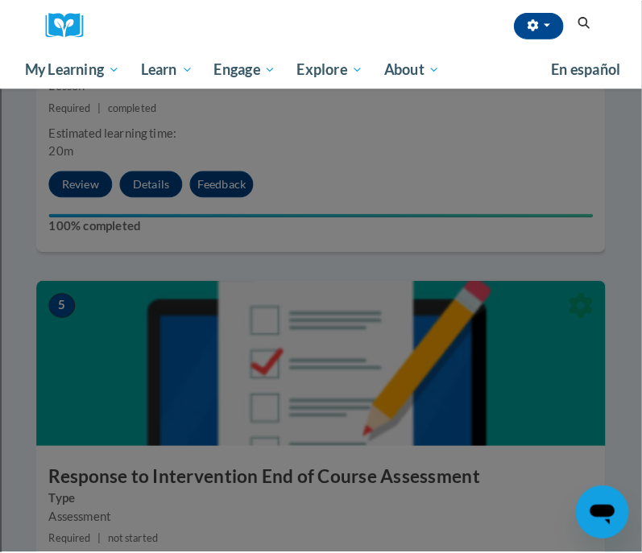
scroll to position [1867, 0]
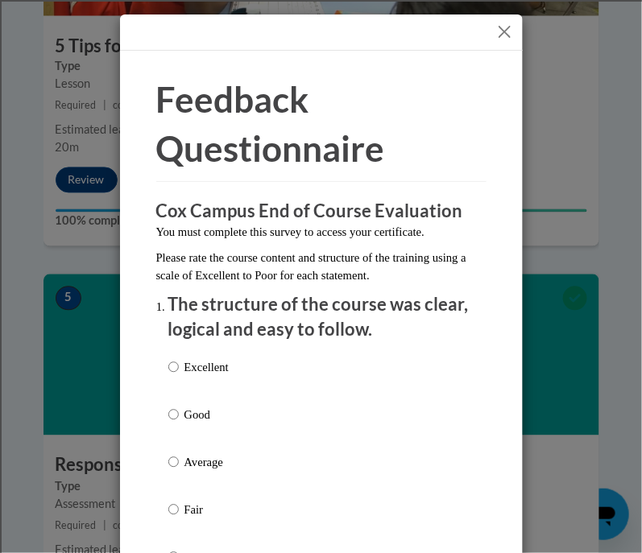
click at [184, 363] on p "Excellent" at bounding box center [206, 367] width 44 height 18
click at [179, 363] on input "Excellent" at bounding box center [173, 367] width 10 height 18
radio input "true"
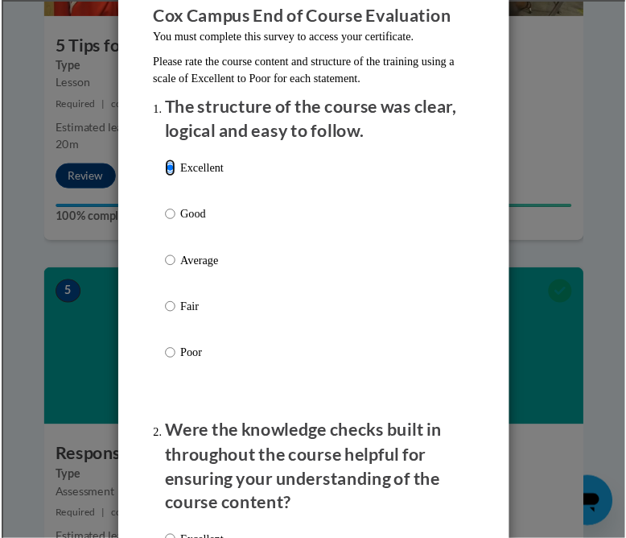
scroll to position [0, 0]
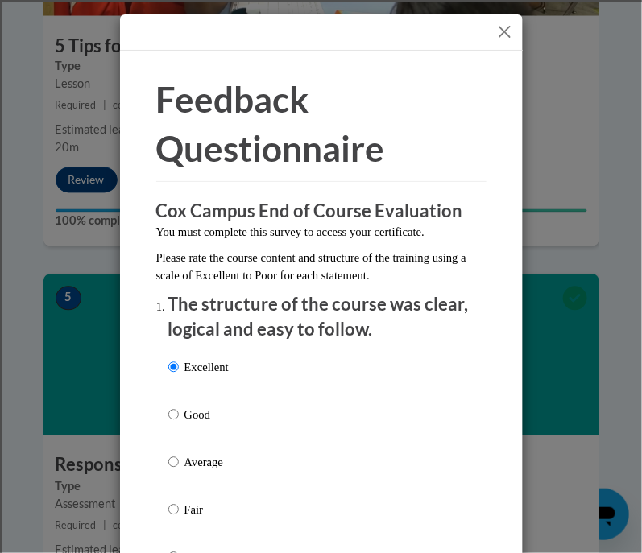
click at [498, 30] on button "Close" at bounding box center [504, 32] width 20 height 20
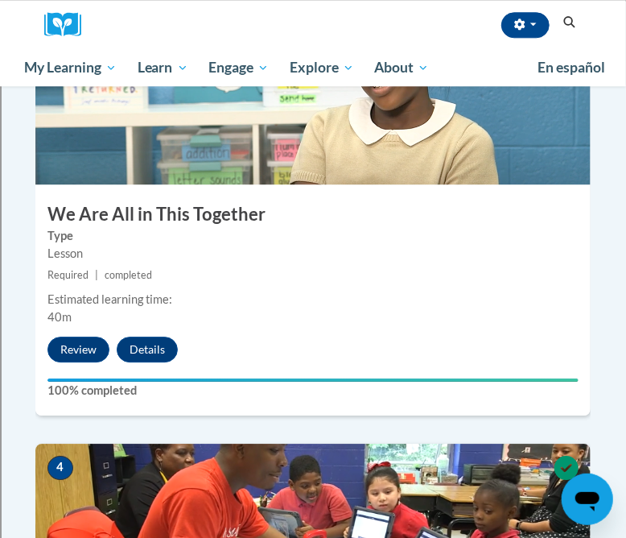
scroll to position [1214, 0]
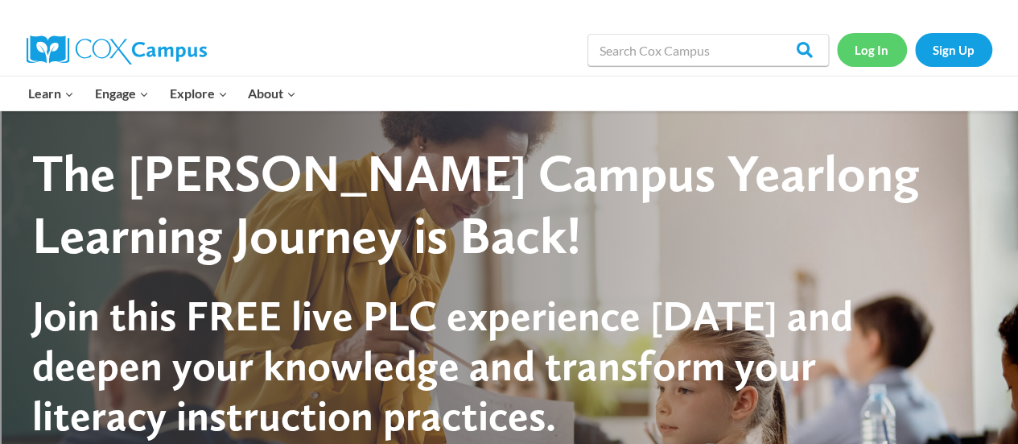
click at [861, 55] on link "Log In" at bounding box center [872, 49] width 70 height 33
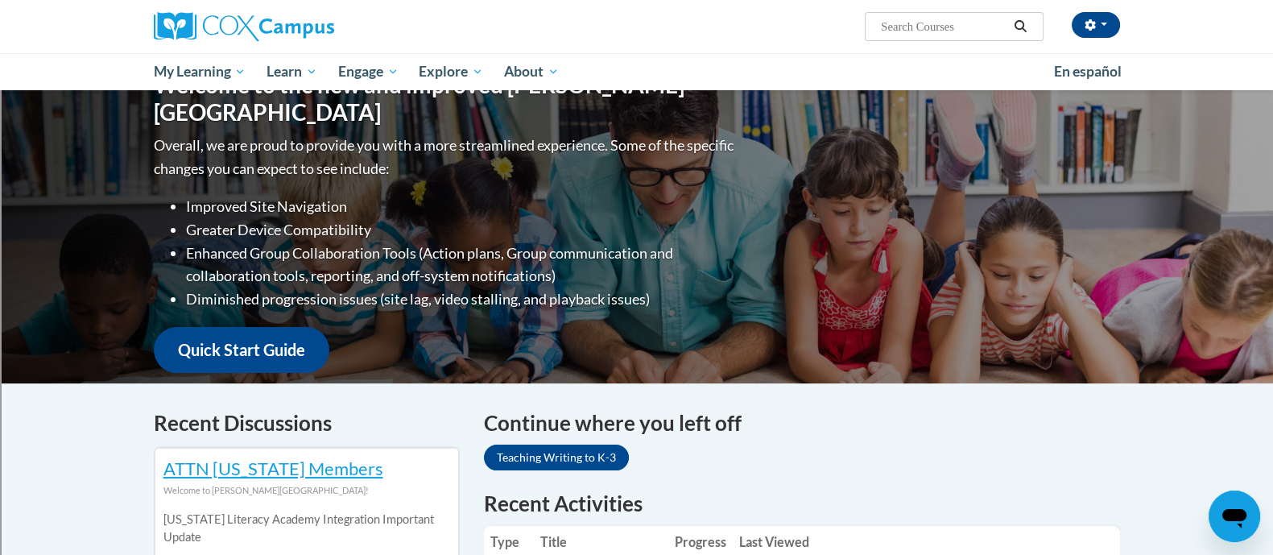
scroll to position [172, 0]
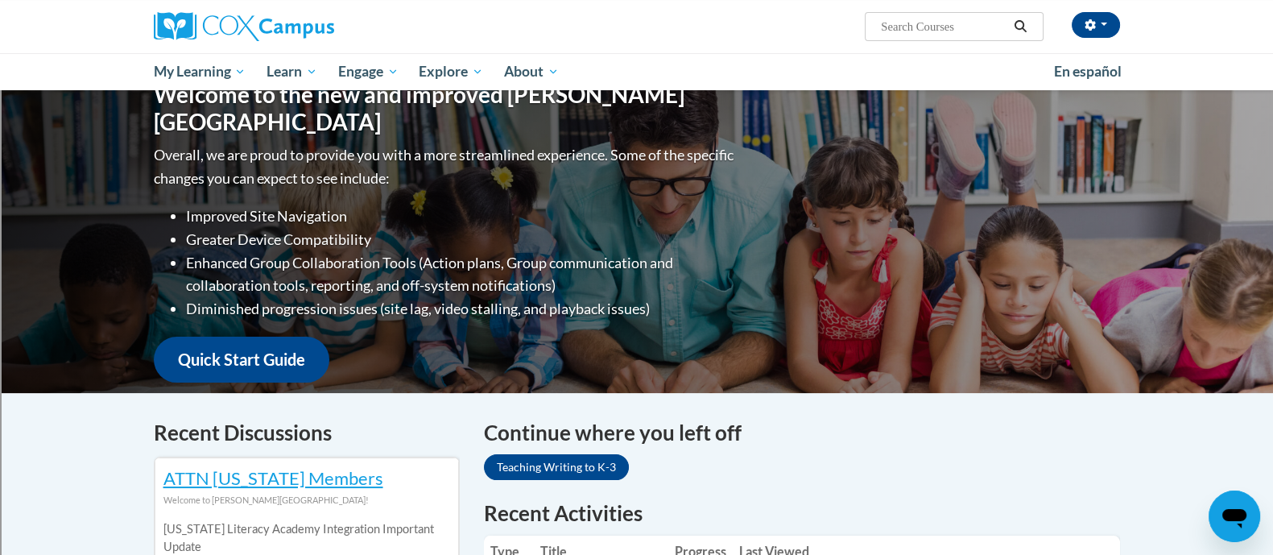
click at [948, 31] on input "Search..." at bounding box center [943, 26] width 129 height 19
type input "data driven instruction"
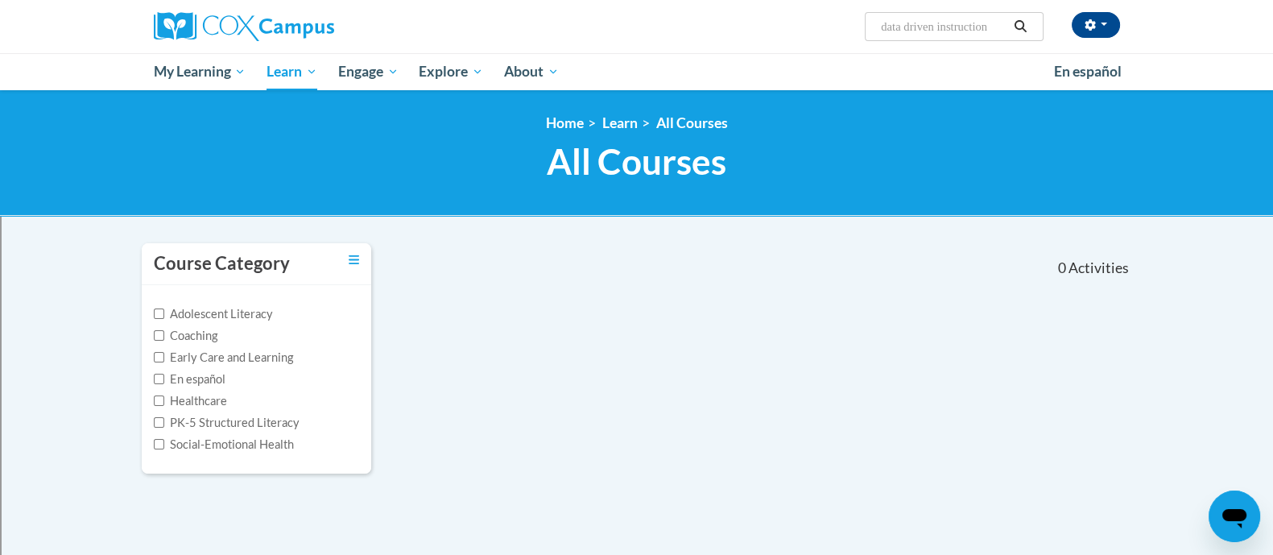
click at [974, 19] on input "data driven instruction" at bounding box center [943, 26] width 129 height 19
type input "data driven"
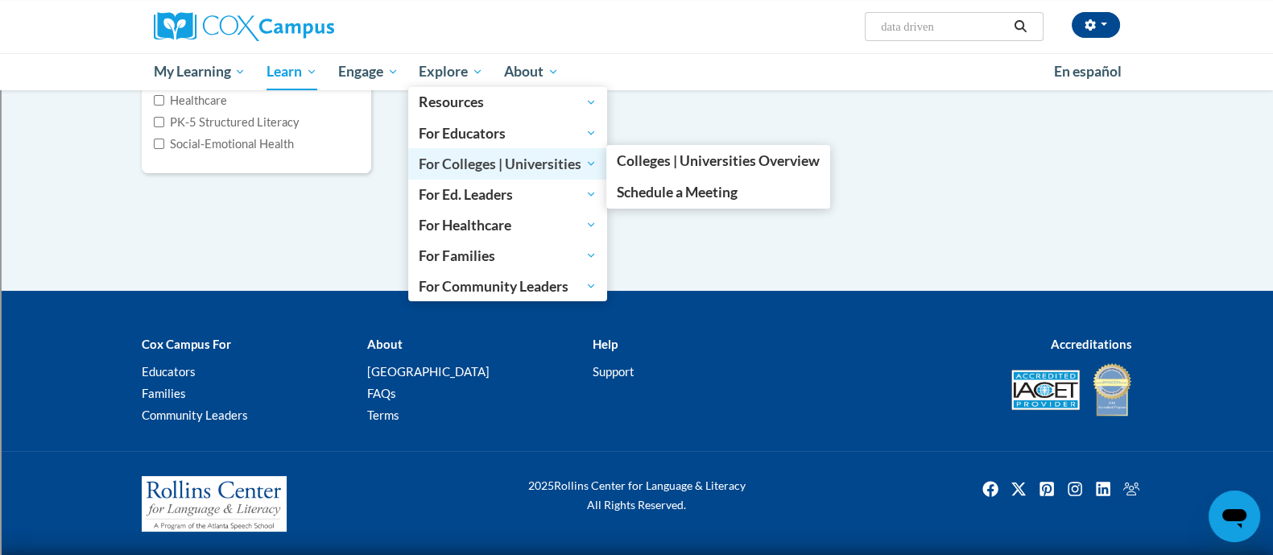
scroll to position [14, 0]
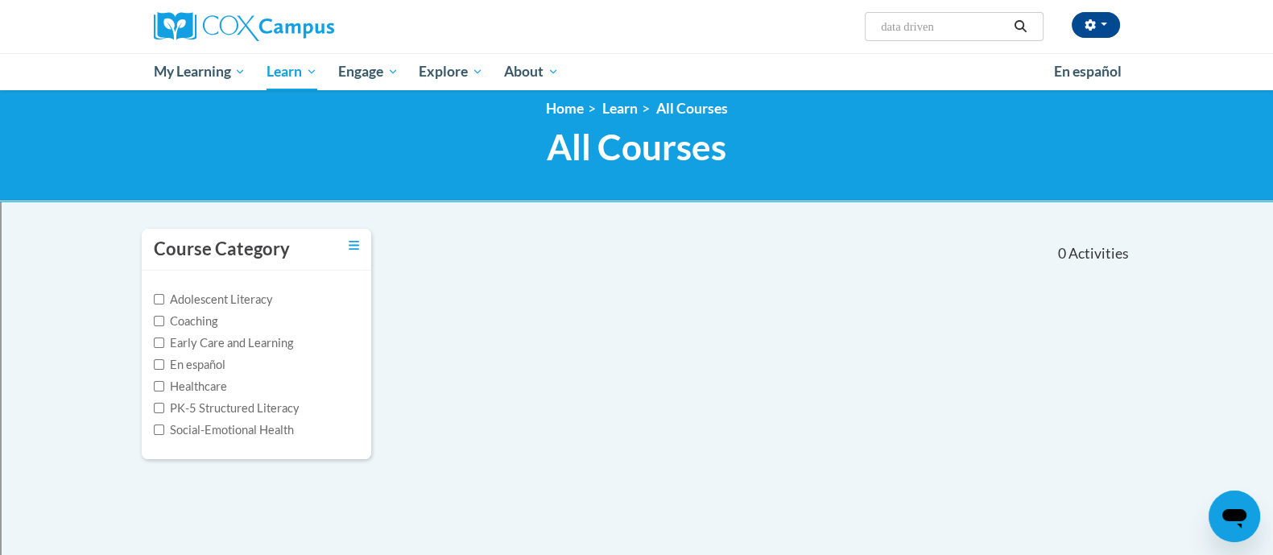
click at [952, 22] on input "data driven" at bounding box center [943, 26] width 129 height 19
type input "data"
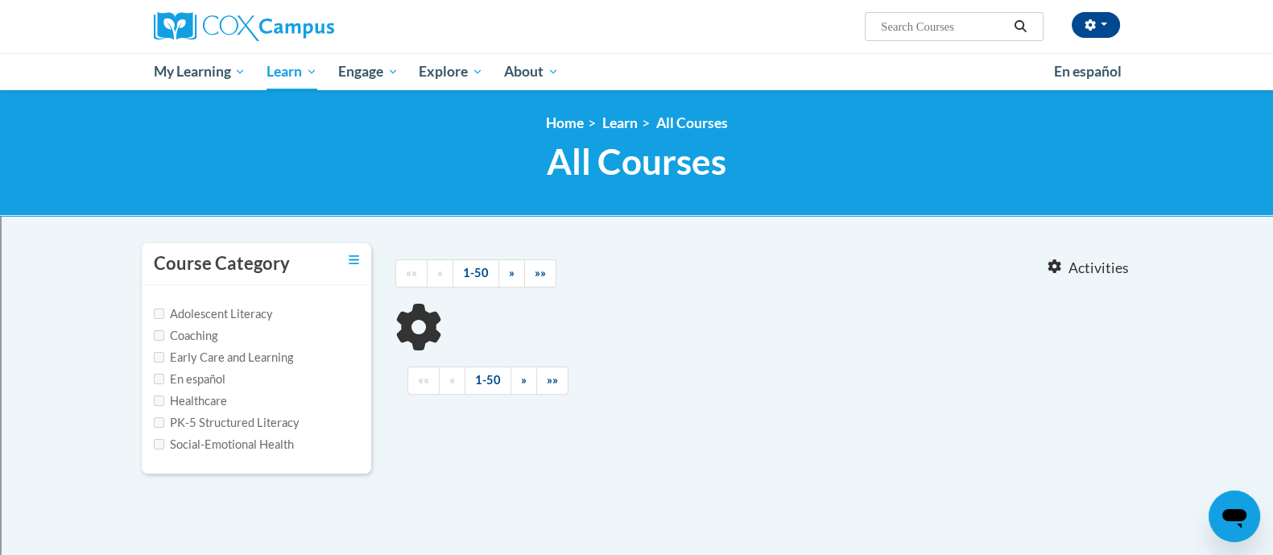
type input "data"
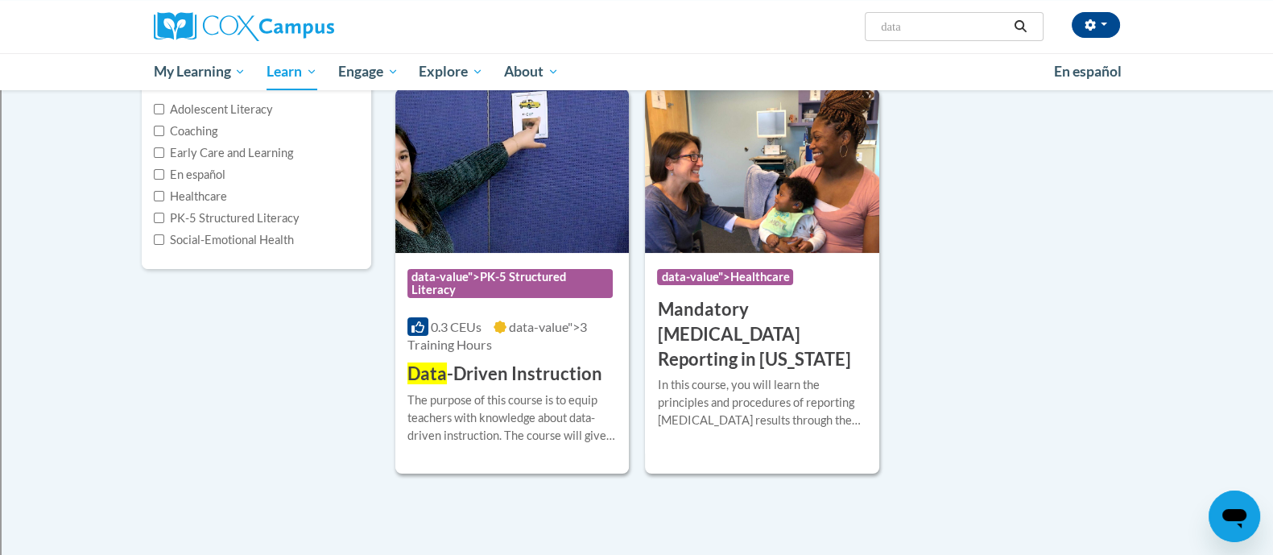
scroll to position [219, 0]
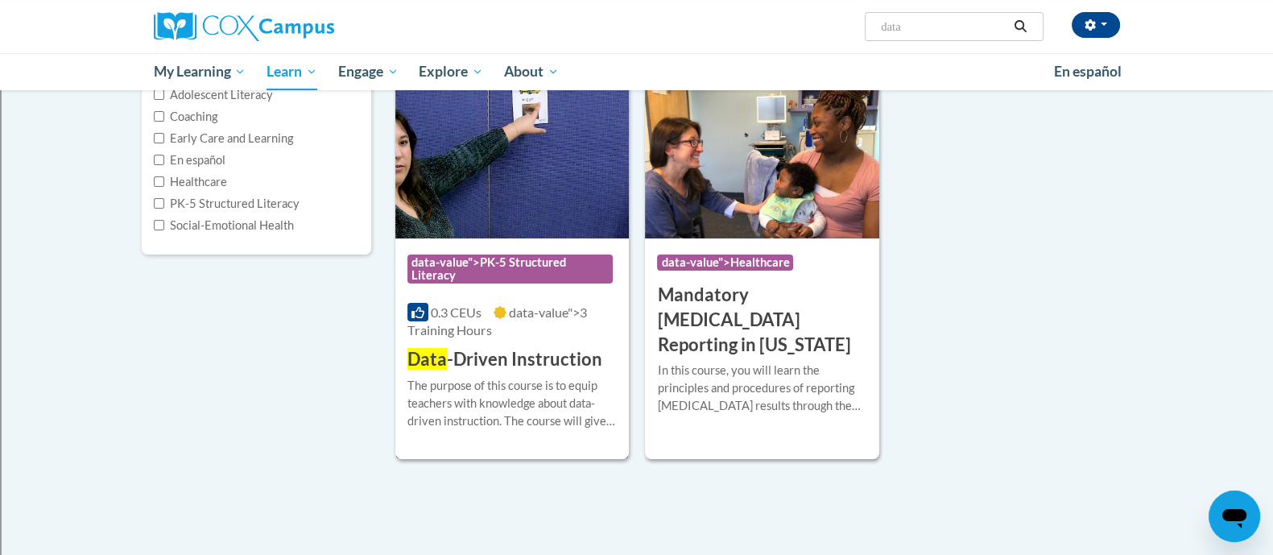
click at [559, 325] on div "0.3 CEUs data-value">3 Training Hours" at bounding box center [512, 320] width 210 height 35
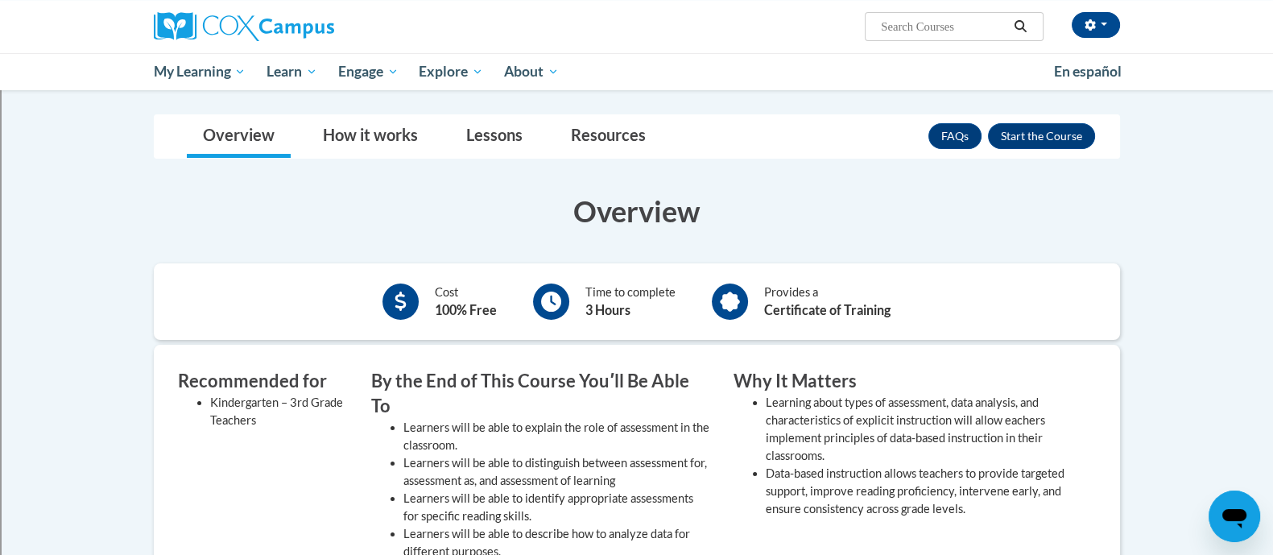
scroll to position [209, 0]
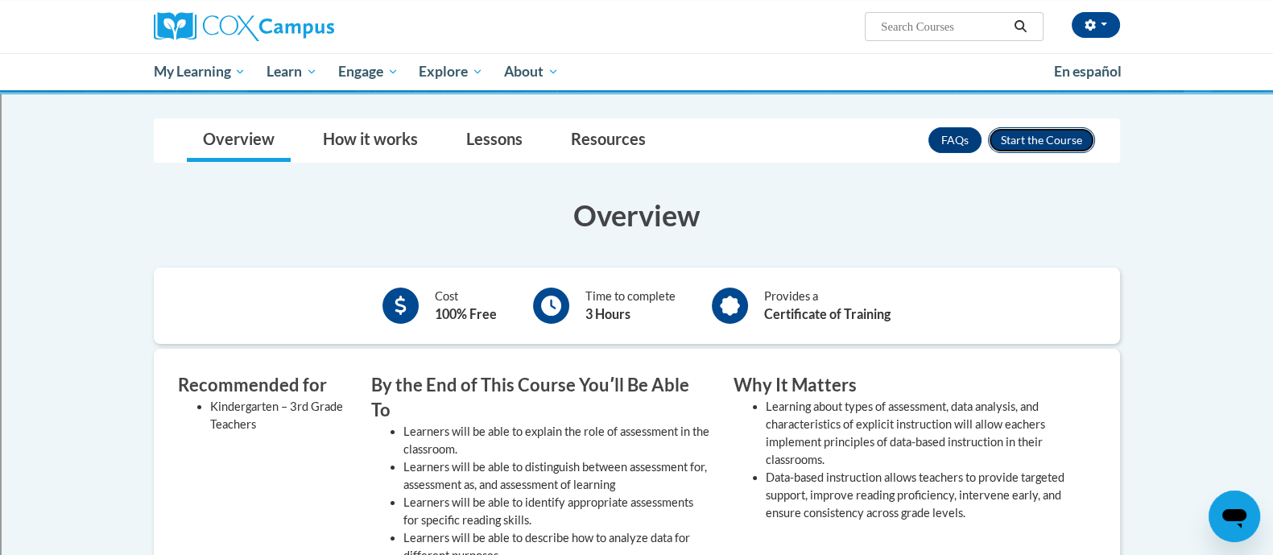
click at [1051, 134] on button "Enroll" at bounding box center [1041, 140] width 107 height 26
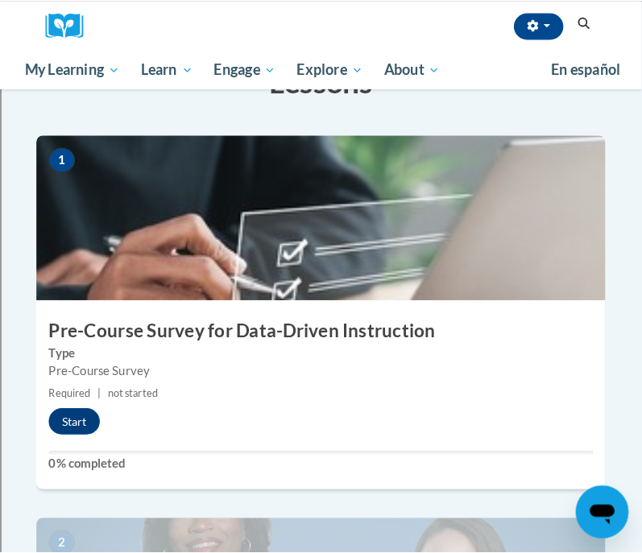
scroll to position [378, 0]
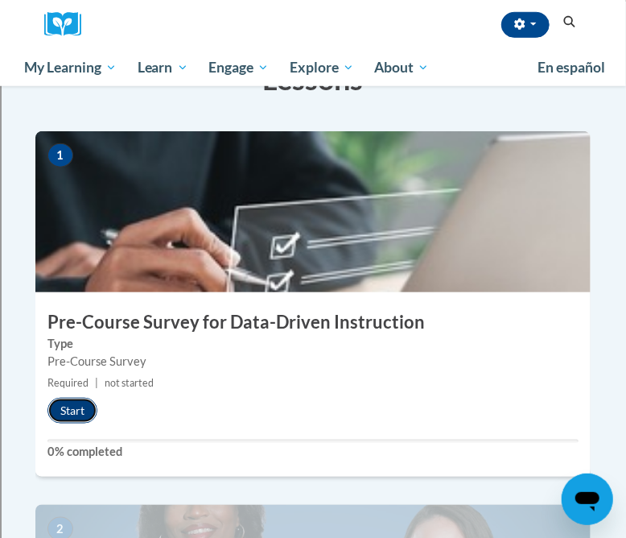
click at [76, 398] on button "Start" at bounding box center [72, 411] width 50 height 26
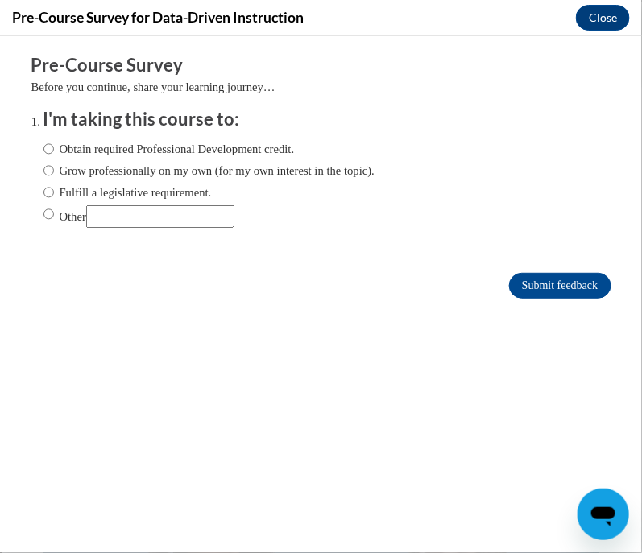
scroll to position [0, 0]
click at [56, 141] on label "Obtain required Professional Development credit." at bounding box center [168, 148] width 251 height 18
click at [54, 141] on input "Obtain required Professional Development credit." at bounding box center [48, 148] width 10 height 18
radio input "true"
click at [572, 283] on input "Submit feedback" at bounding box center [559, 285] width 101 height 26
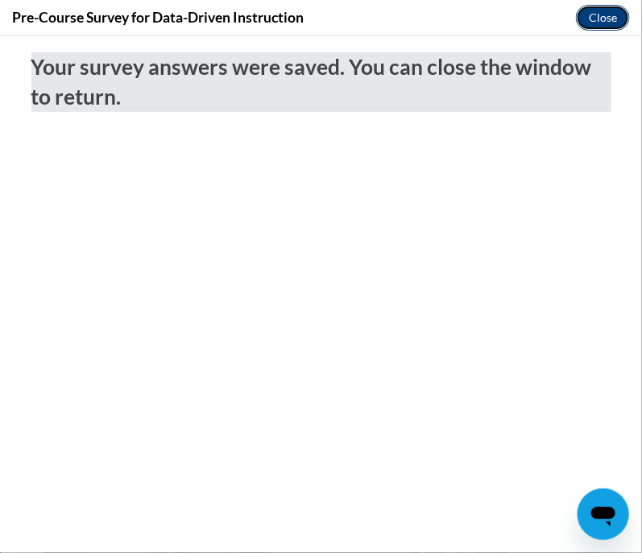
click at [601, 9] on button "Close" at bounding box center [603, 18] width 54 height 26
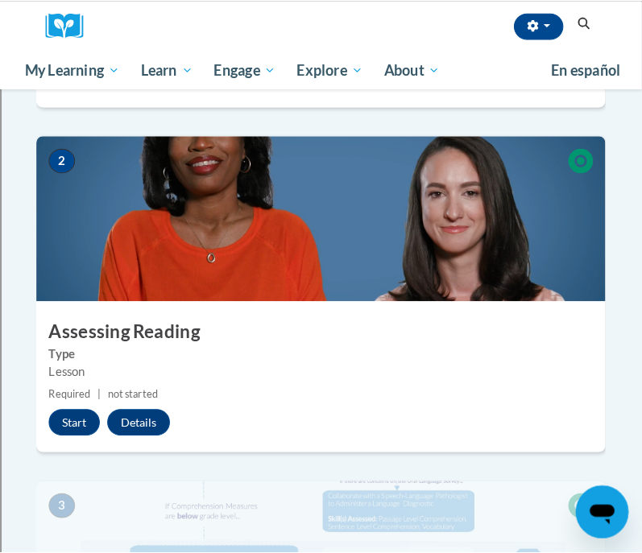
scroll to position [752, 0]
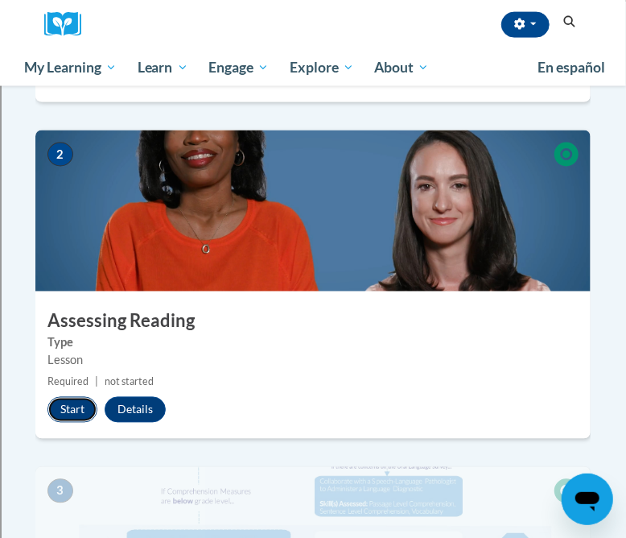
click at [60, 397] on button "Start" at bounding box center [72, 410] width 50 height 26
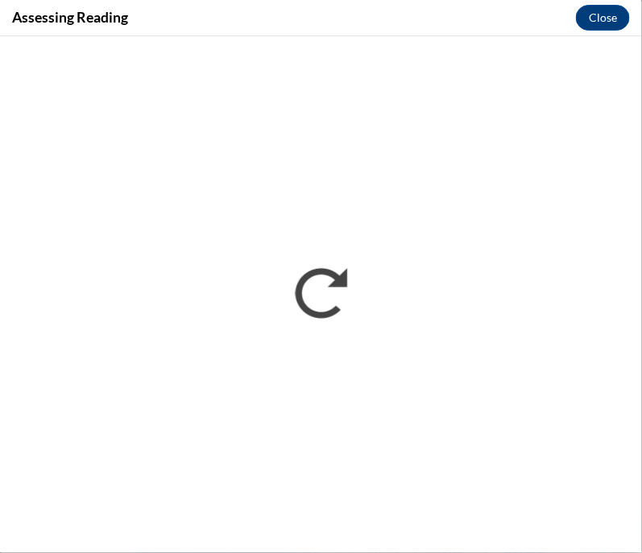
scroll to position [0, 0]
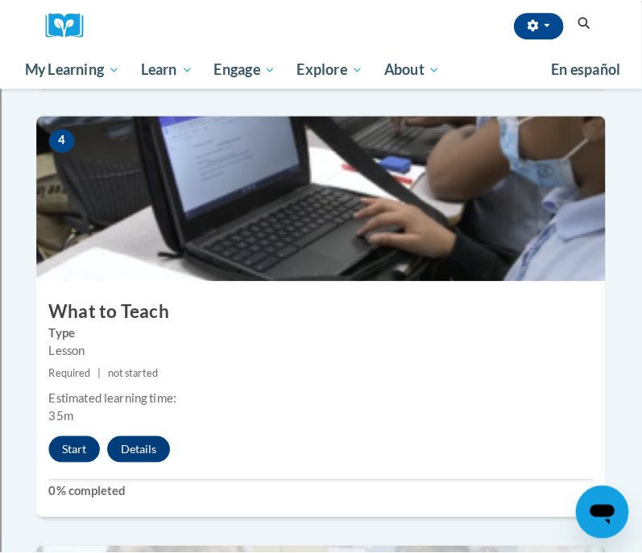
scroll to position [1596, 0]
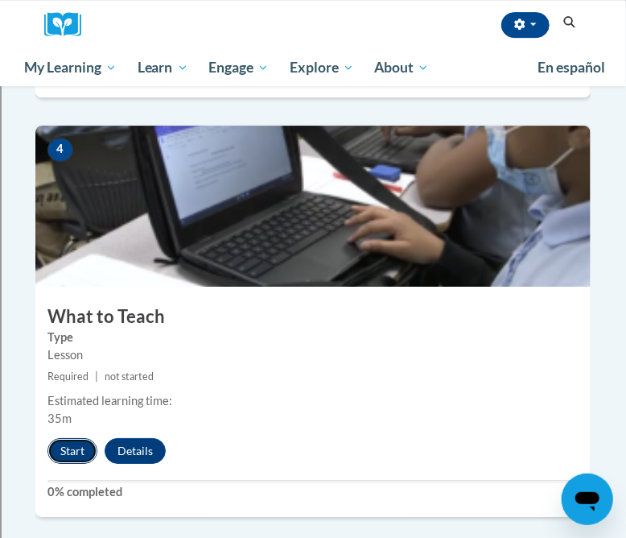
click at [72, 438] on button "Start" at bounding box center [72, 451] width 50 height 26
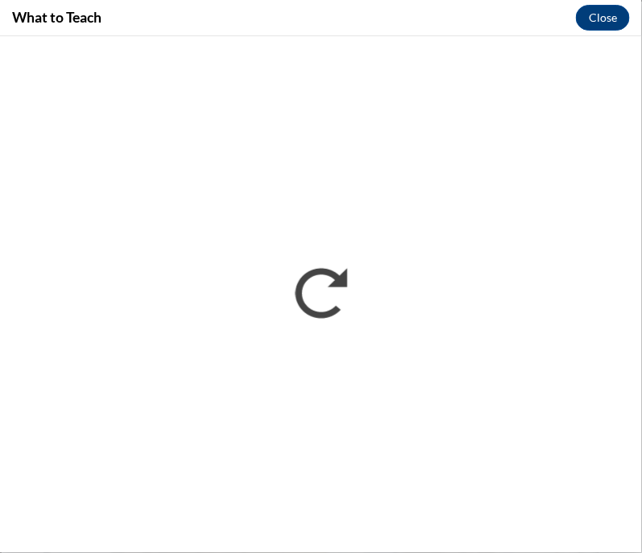
scroll to position [0, 0]
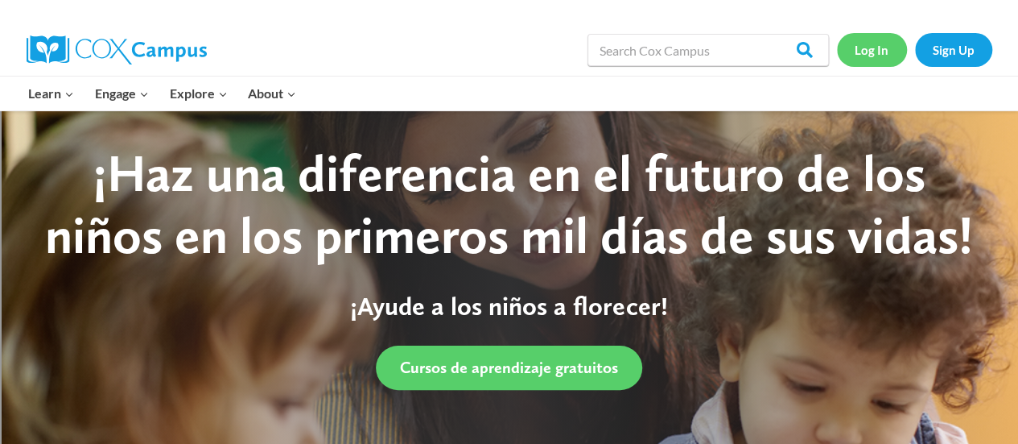
click at [877, 60] on link "Log In" at bounding box center [872, 49] width 70 height 33
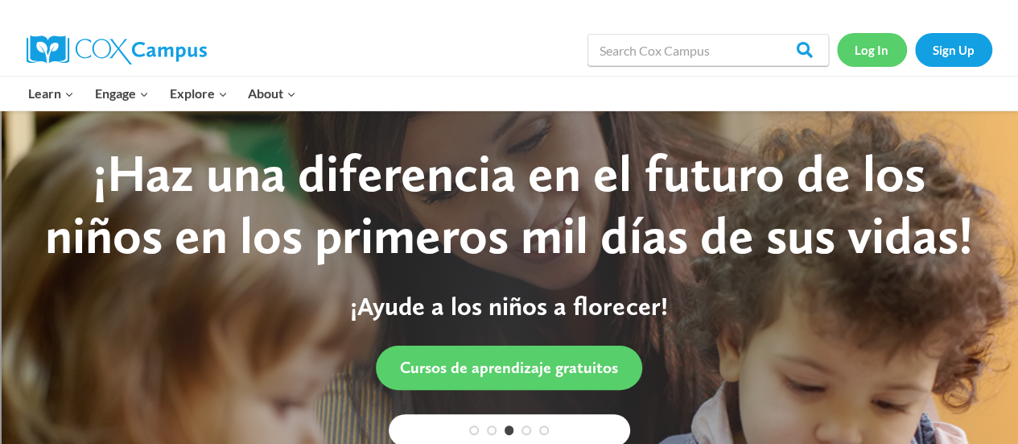
click at [871, 50] on link "Log In" at bounding box center [872, 49] width 70 height 33
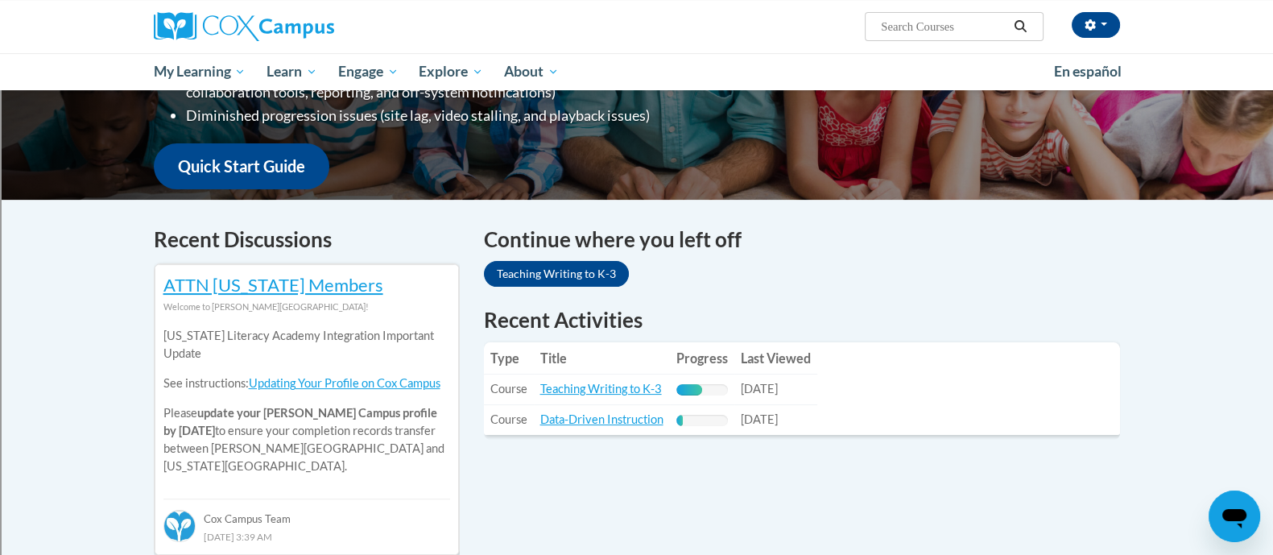
scroll to position [365, 0]
click at [634, 392] on link "Teaching Writing to K-3" at bounding box center [601, 389] width 122 height 14
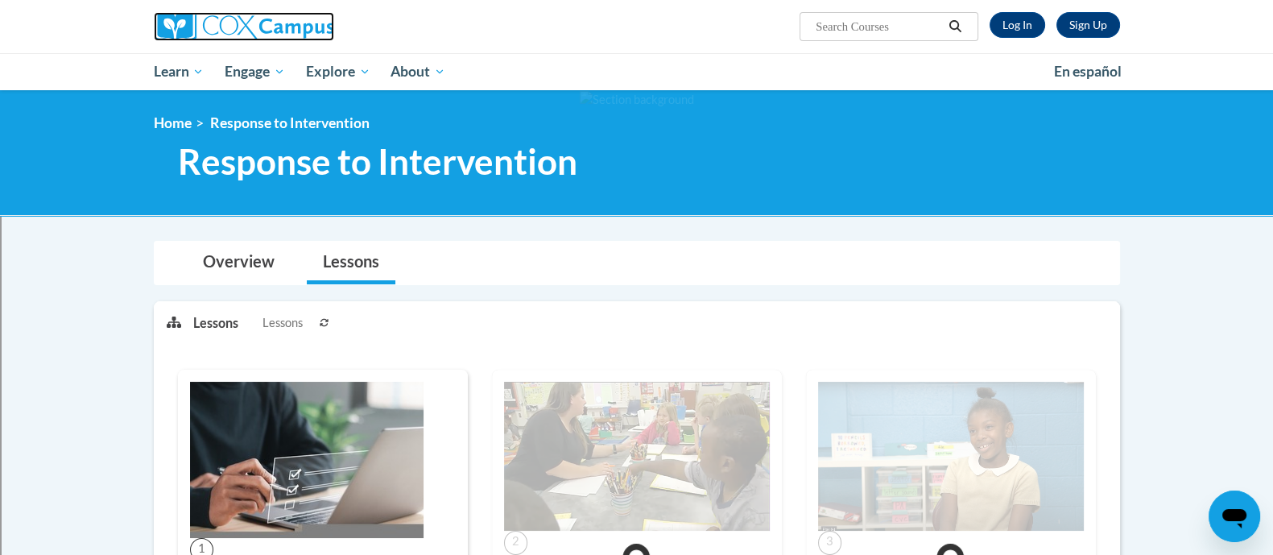
click at [289, 36] on img at bounding box center [244, 26] width 180 height 29
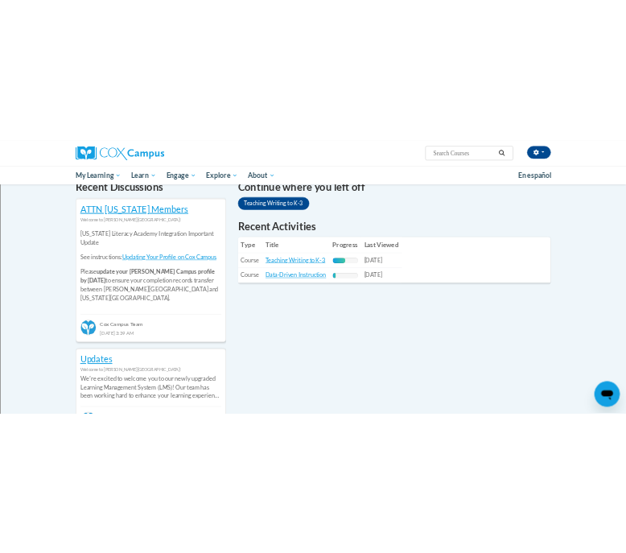
scroll to position [549, 0]
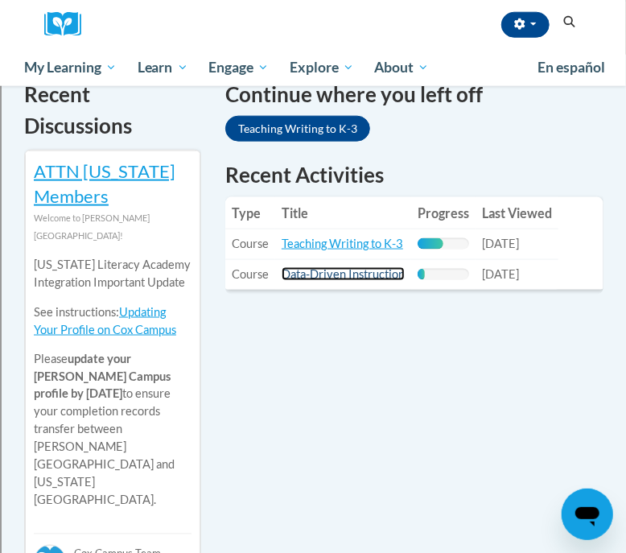
click at [356, 274] on link "Data-Driven Instruction" at bounding box center [343, 274] width 123 height 14
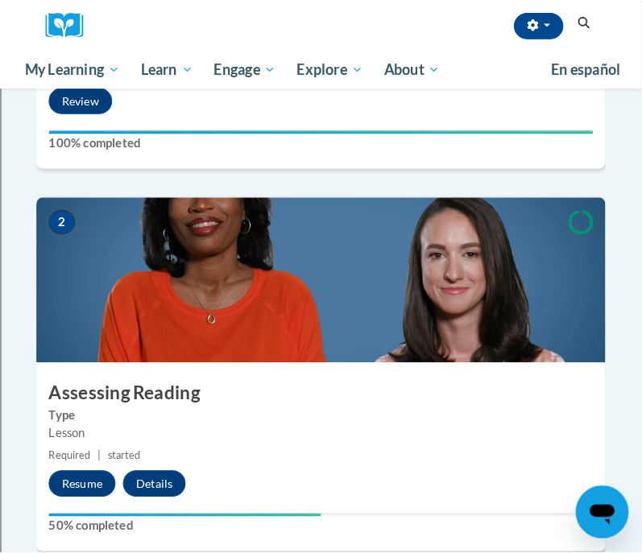
scroll to position [704, 0]
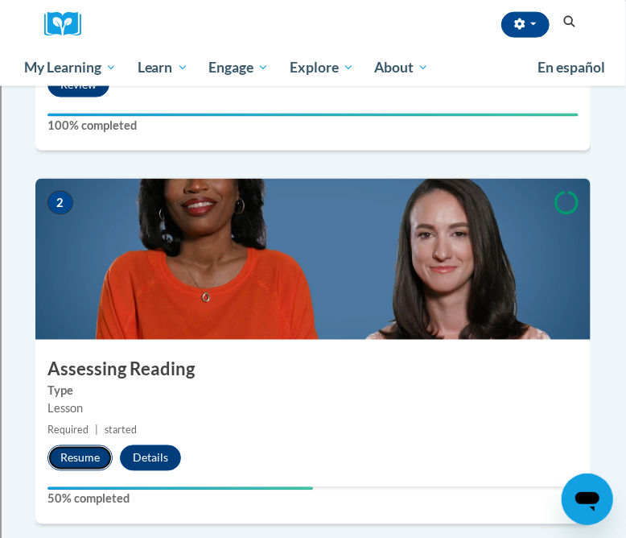
click at [69, 445] on button "Resume" at bounding box center [79, 458] width 65 height 26
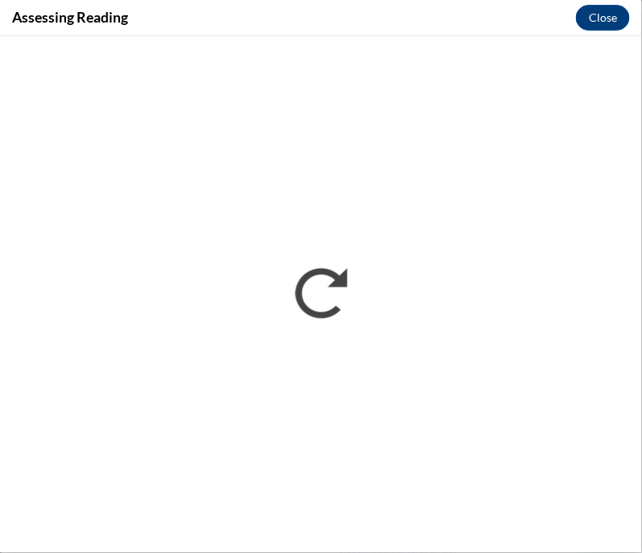
scroll to position [0, 0]
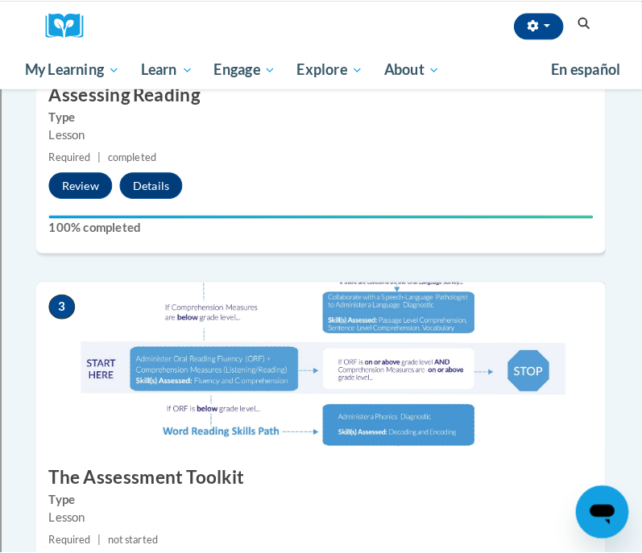
scroll to position [1080, 0]
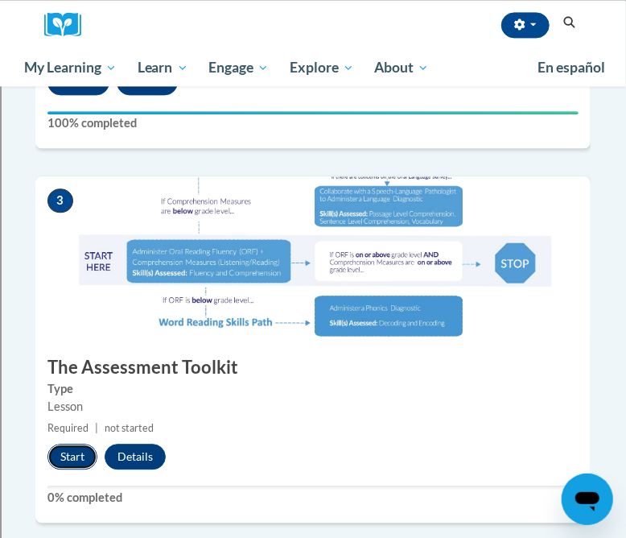
click at [77, 444] on button "Start" at bounding box center [72, 457] width 50 height 26
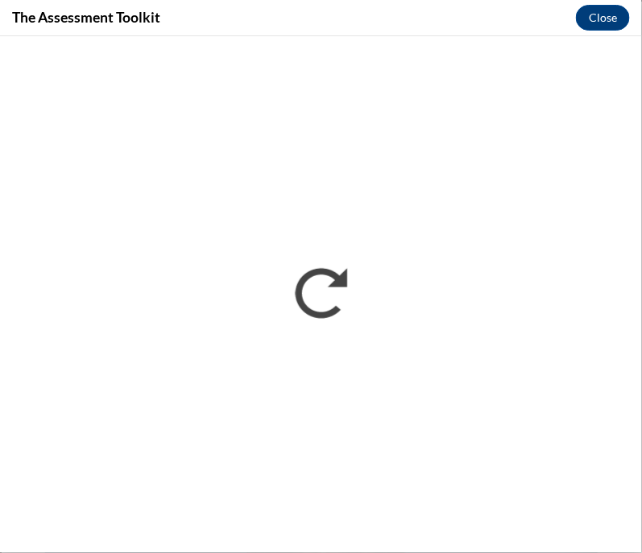
scroll to position [0, 0]
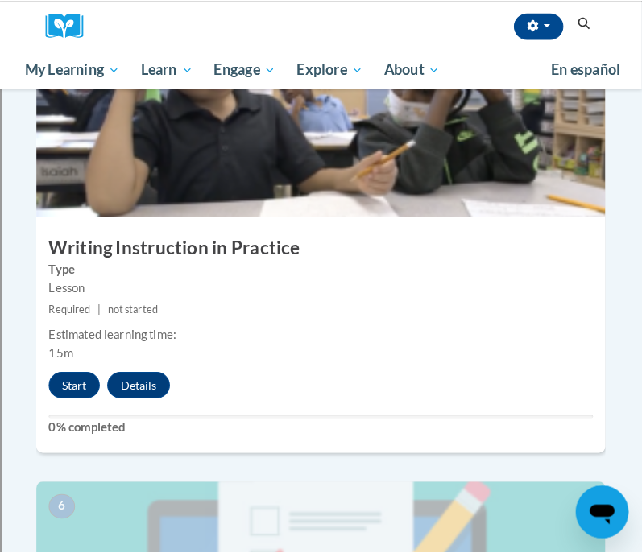
scroll to position [2093, 0]
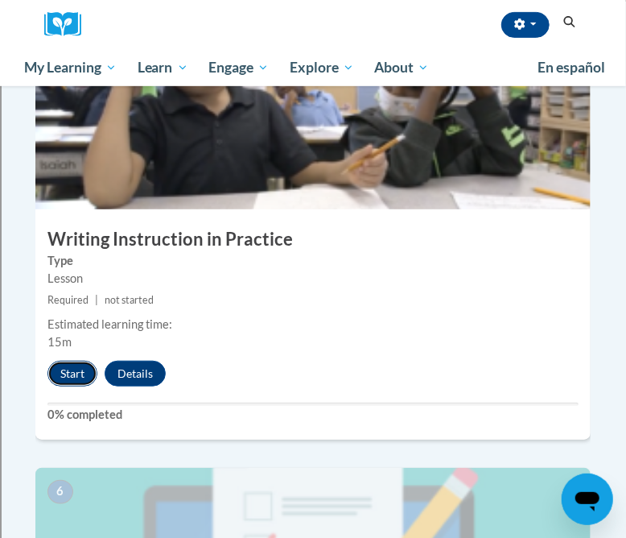
click at [76, 361] on button "Start" at bounding box center [72, 374] width 50 height 26
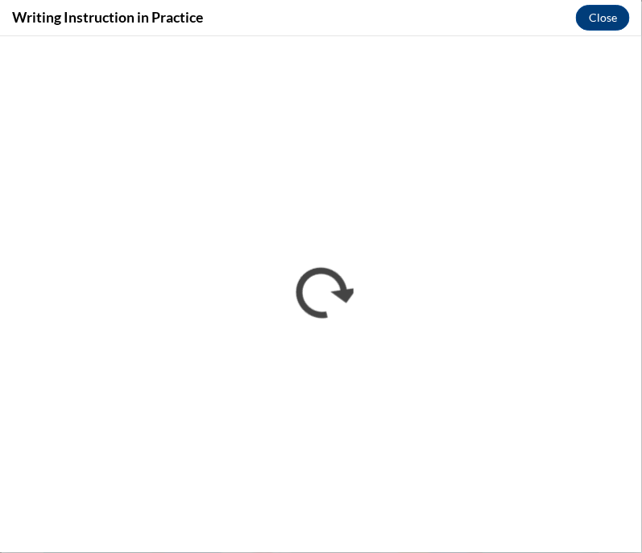
scroll to position [0, 0]
